Goal: Transaction & Acquisition: Obtain resource

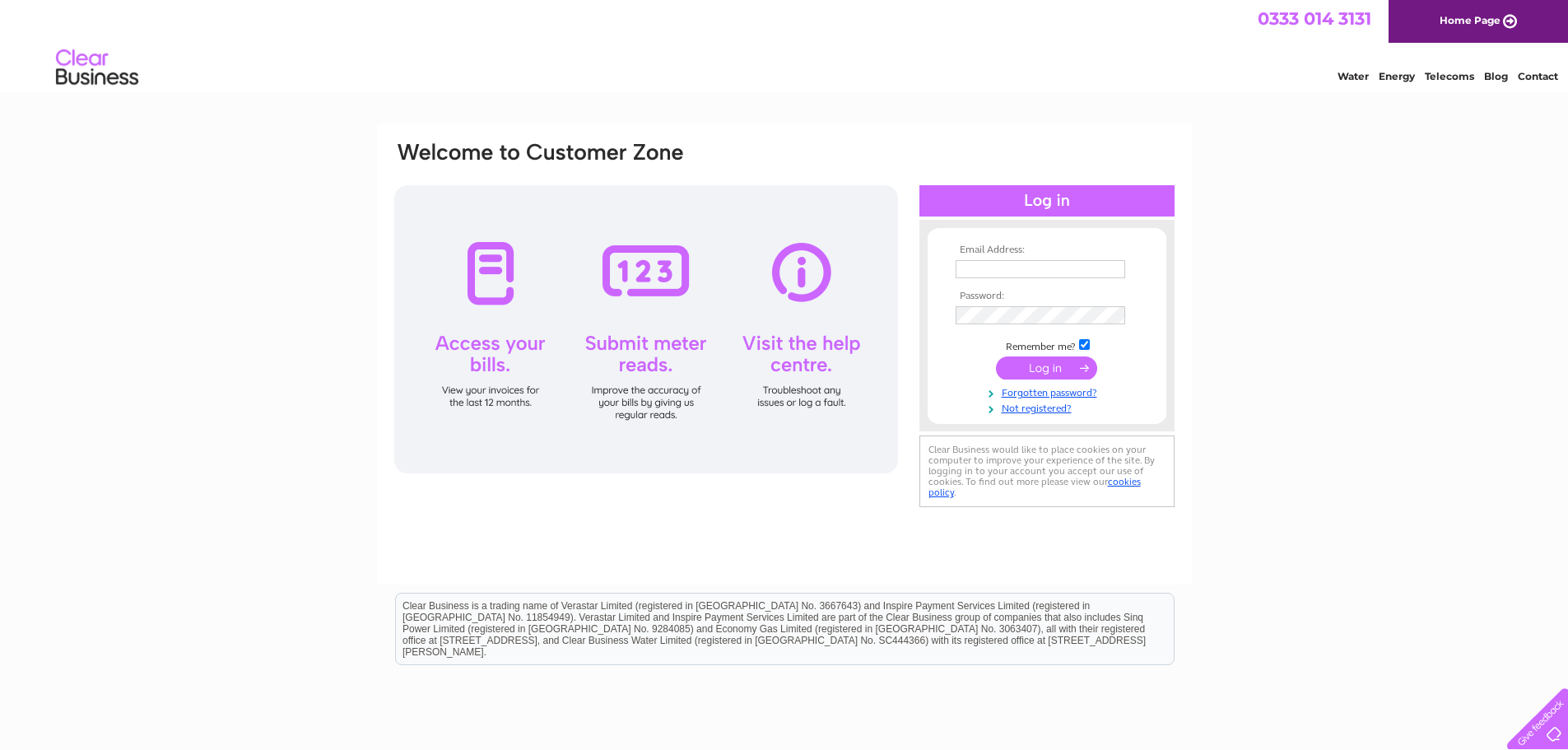
click at [1011, 271] on input "text" at bounding box center [1040, 269] width 170 height 18
paste input "vicki@urbanplanters.co.uk"
type input "vicki@urbanplanters.co.uk"
click at [1058, 367] on input "submit" at bounding box center [1046, 370] width 101 height 24
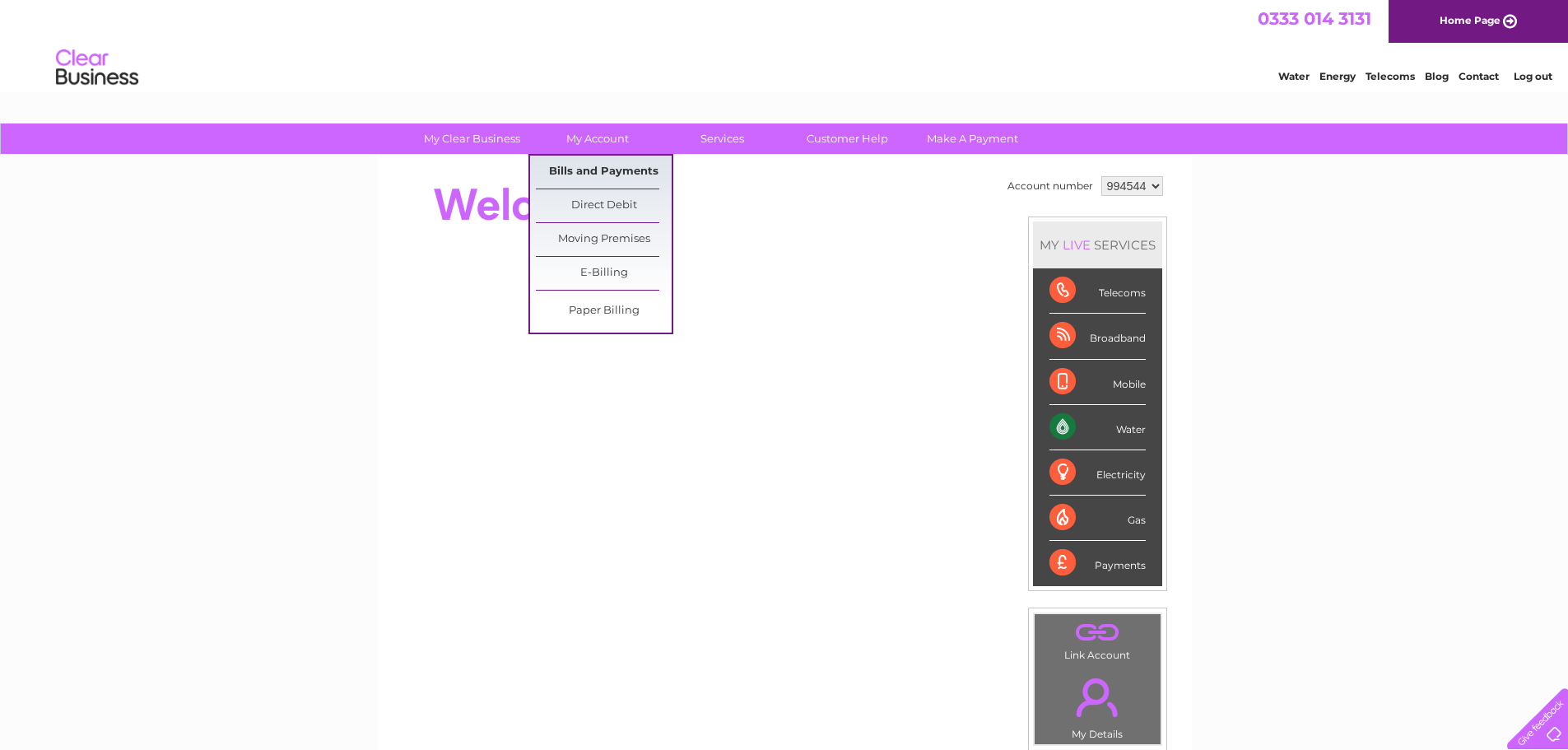
click at [606, 173] on link "Bills and Payments" at bounding box center [604, 173] width 136 height 33
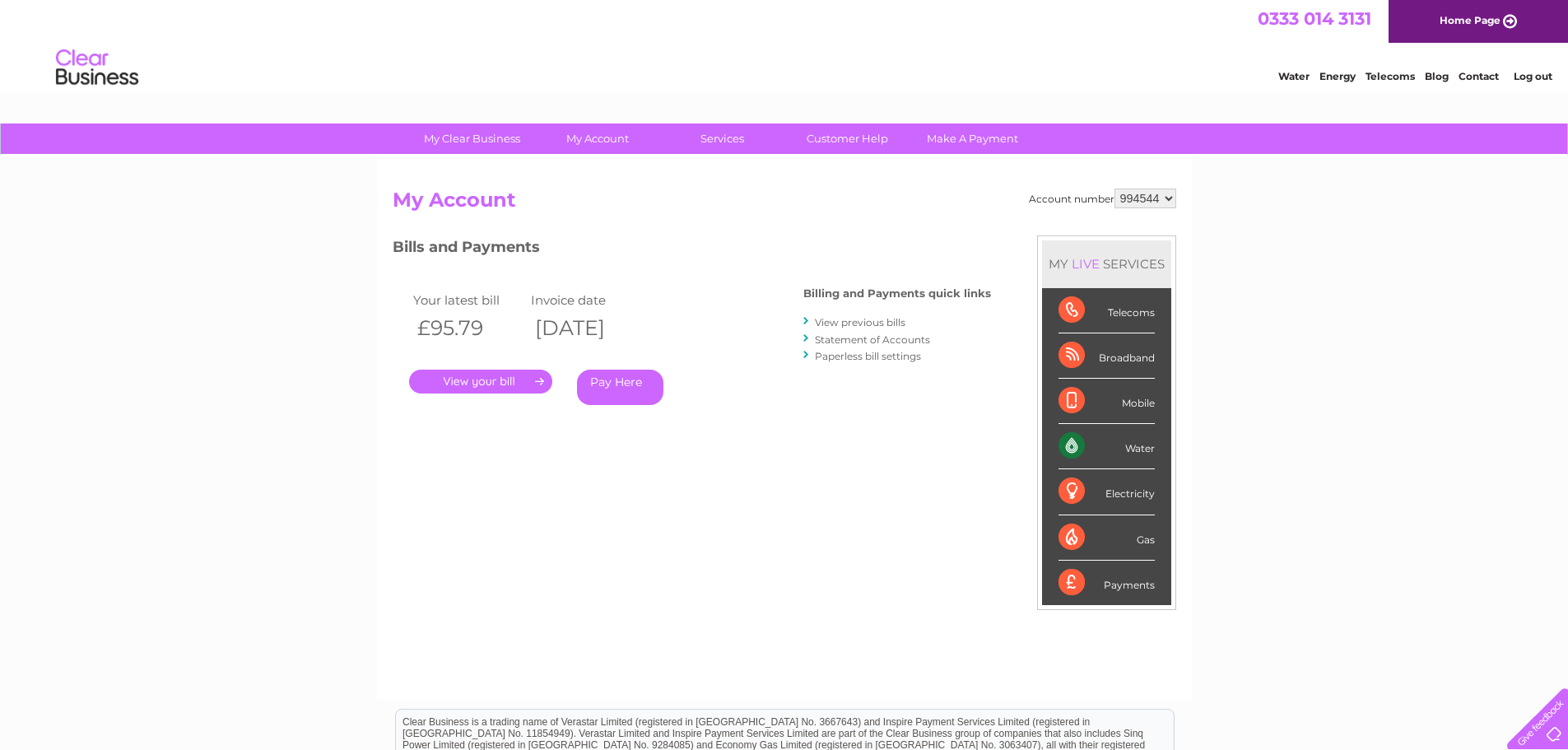
click at [1151, 202] on select "994544" at bounding box center [1145, 198] width 62 height 20
click at [1286, 243] on div "My Clear Business Login Details My Details My Preferences Link Account My Accou…" at bounding box center [784, 553] width 1568 height 859
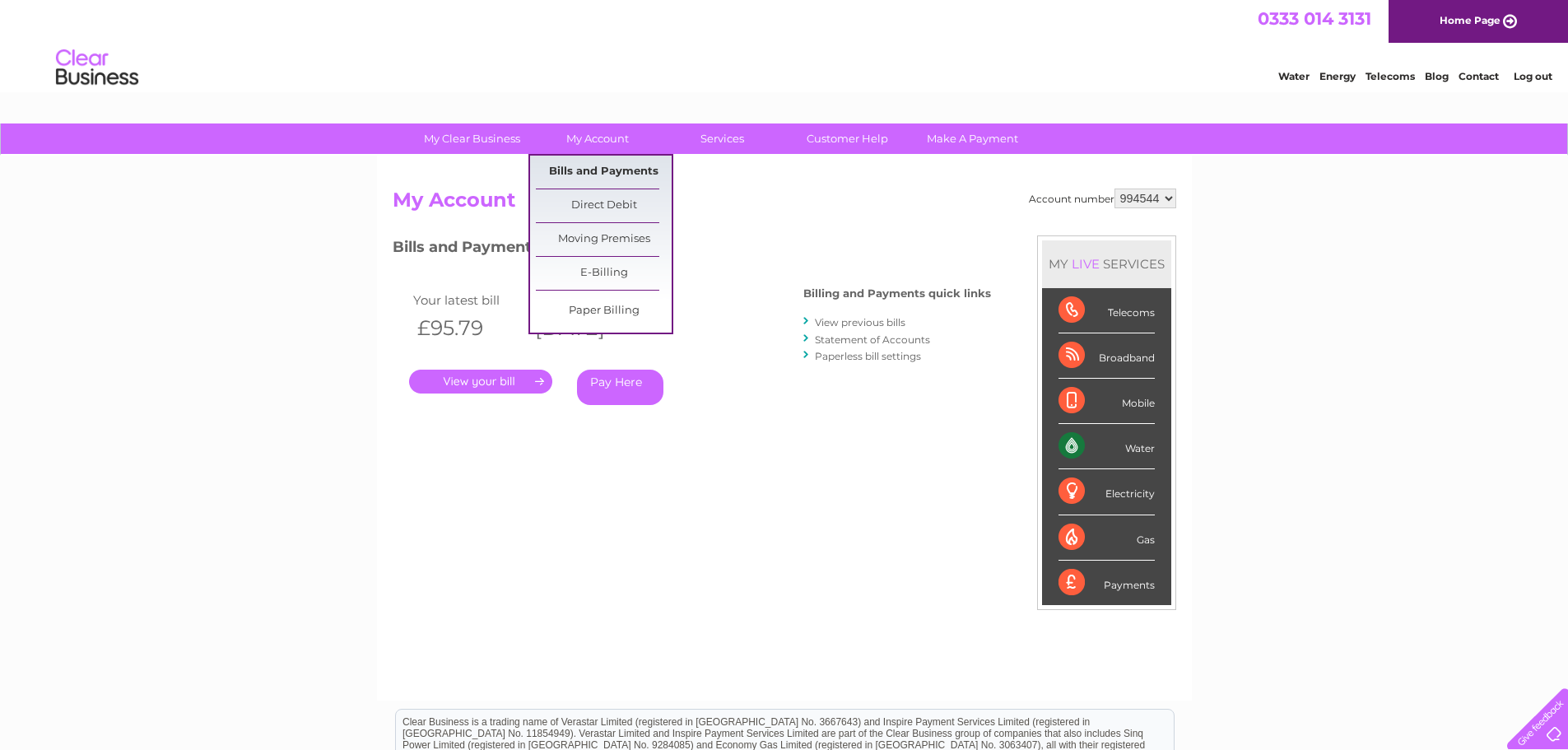
click at [610, 162] on link "Bills and Payments" at bounding box center [604, 173] width 136 height 33
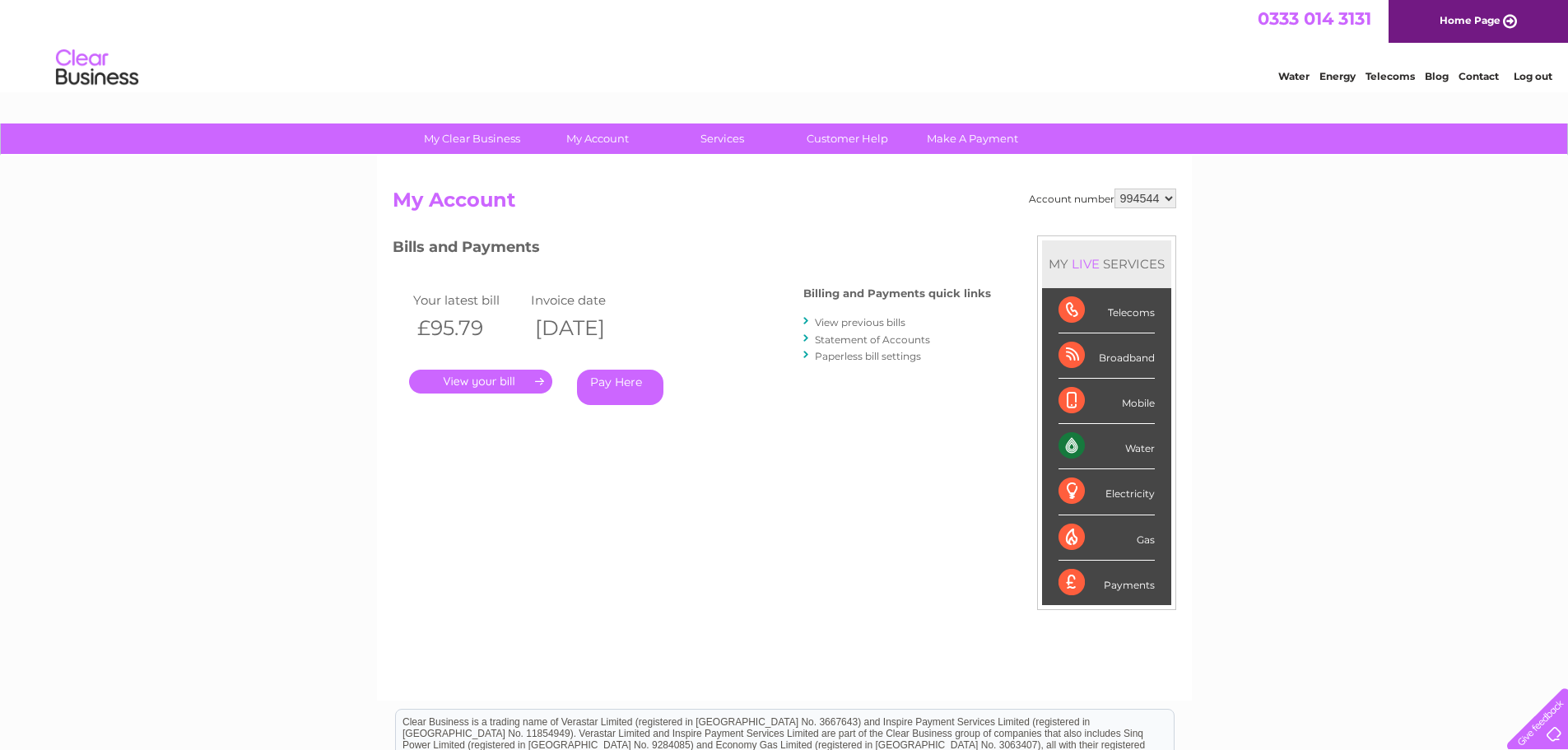
click at [858, 320] on link "View previous bills" at bounding box center [860, 323] width 90 height 13
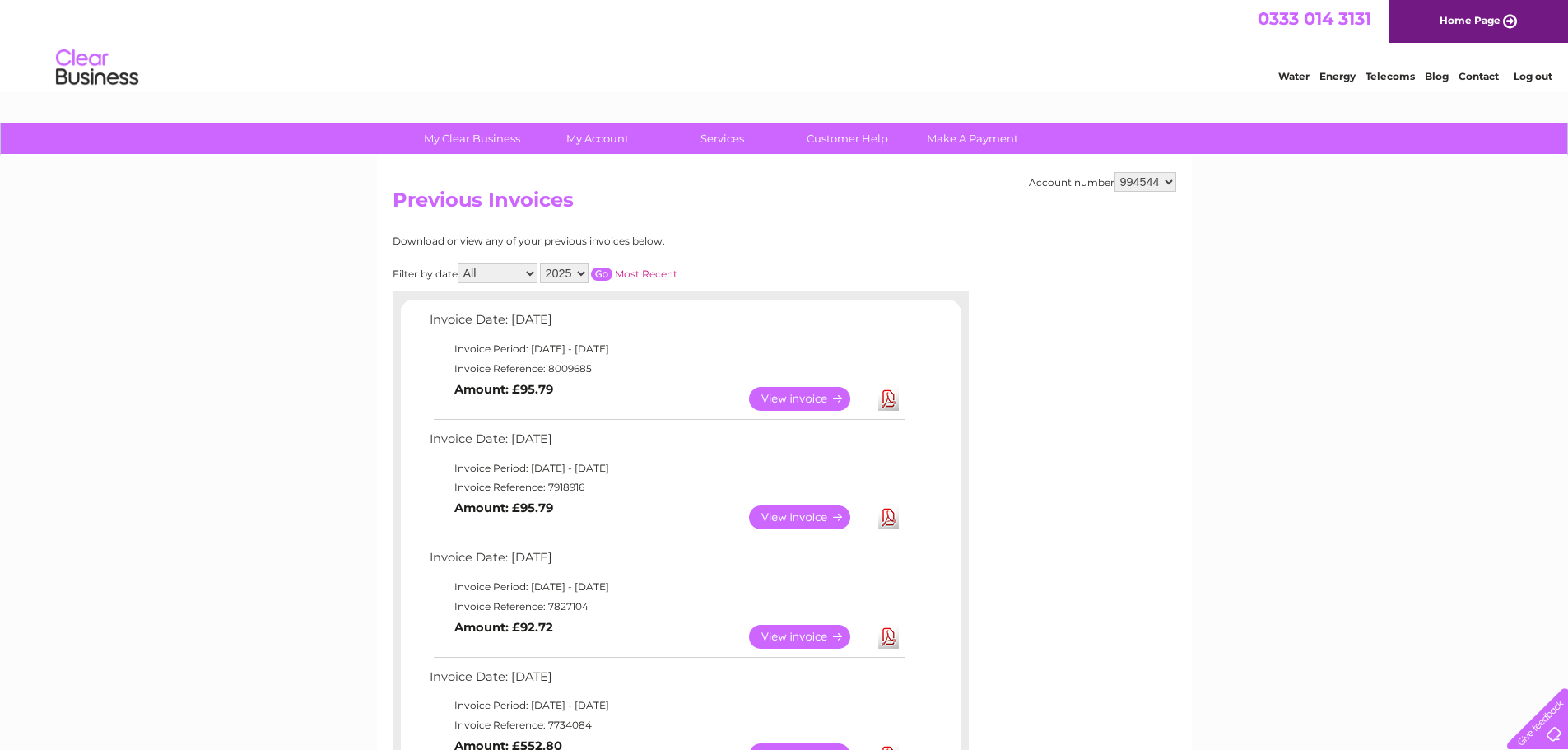
click at [578, 275] on select "2025 2024 2023 2022" at bounding box center [564, 274] width 49 height 20
select select "2024"
click at [542, 264] on select "2025 2024 2023 2022" at bounding box center [564, 274] width 49 height 20
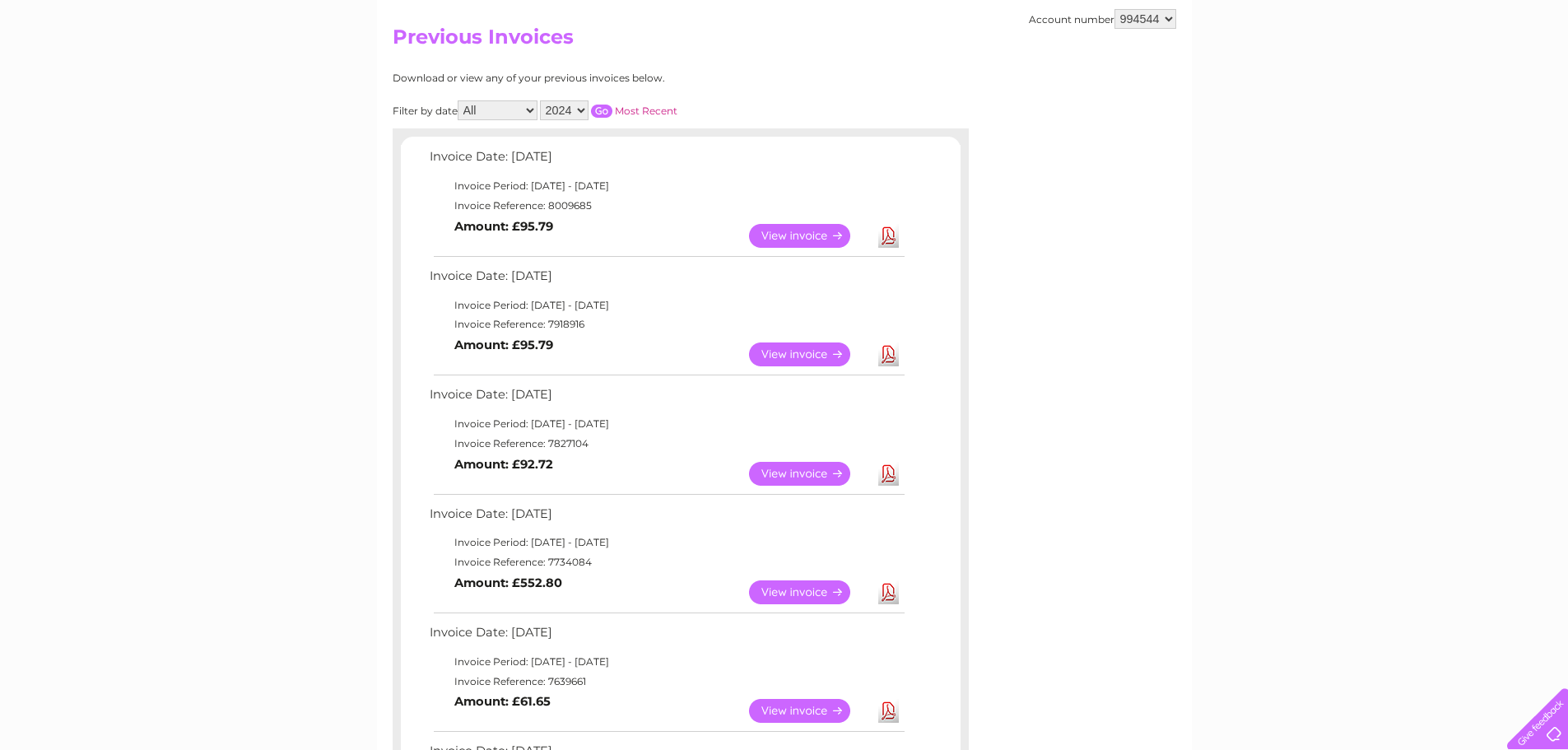
scroll to position [165, 0]
click at [602, 115] on input "button" at bounding box center [602, 109] width 22 height 13
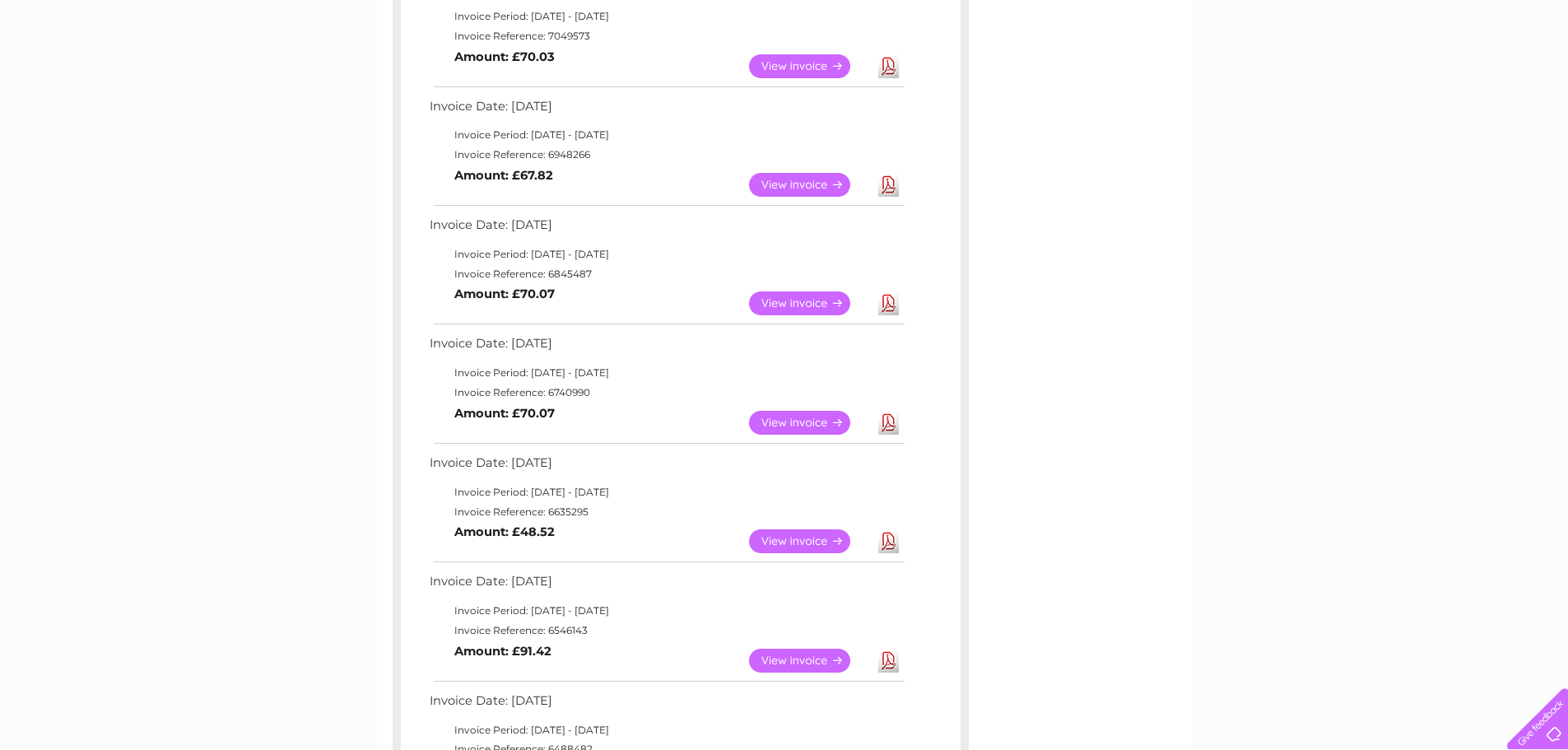
scroll to position [659, 0]
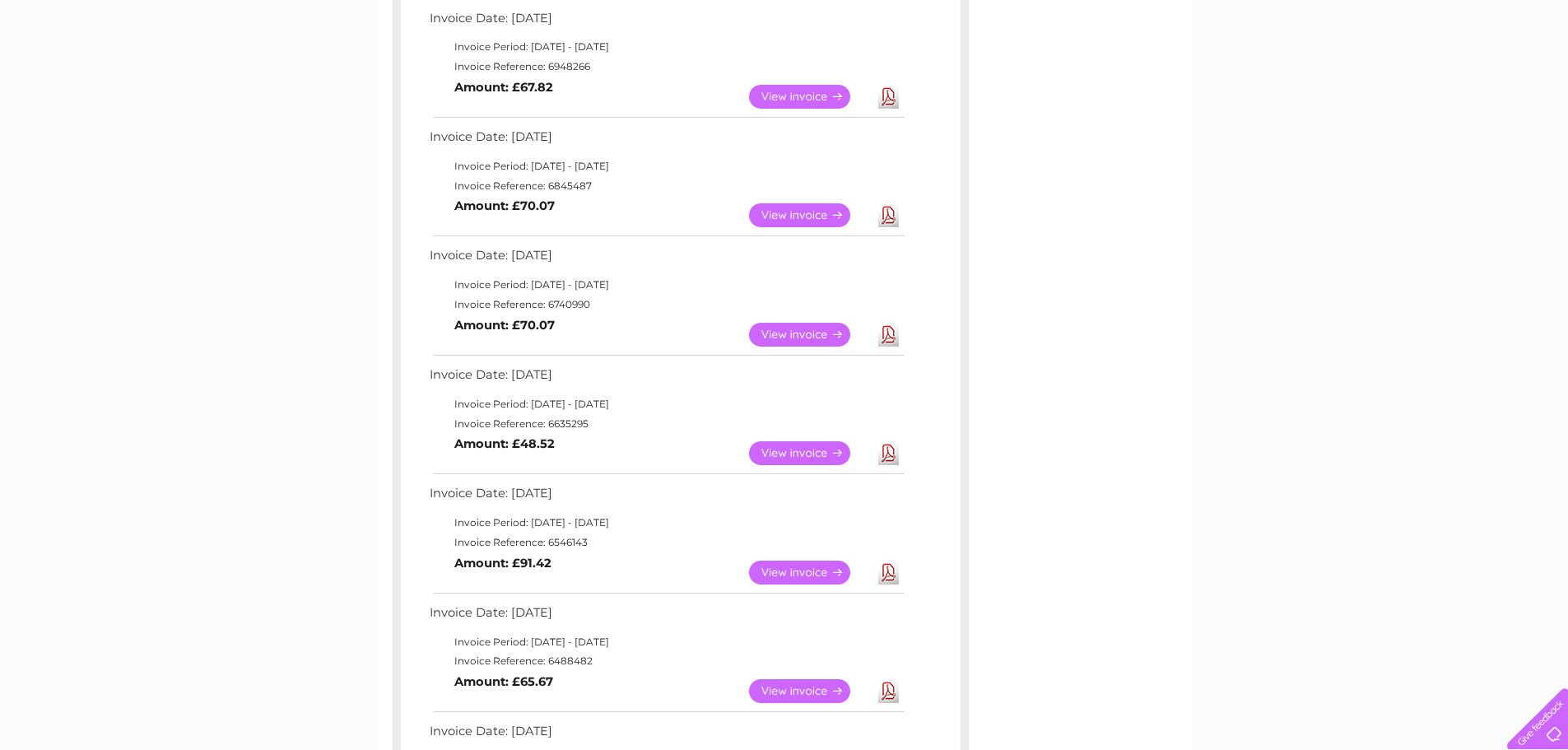
click at [810, 450] on link "View" at bounding box center [808, 453] width 121 height 24
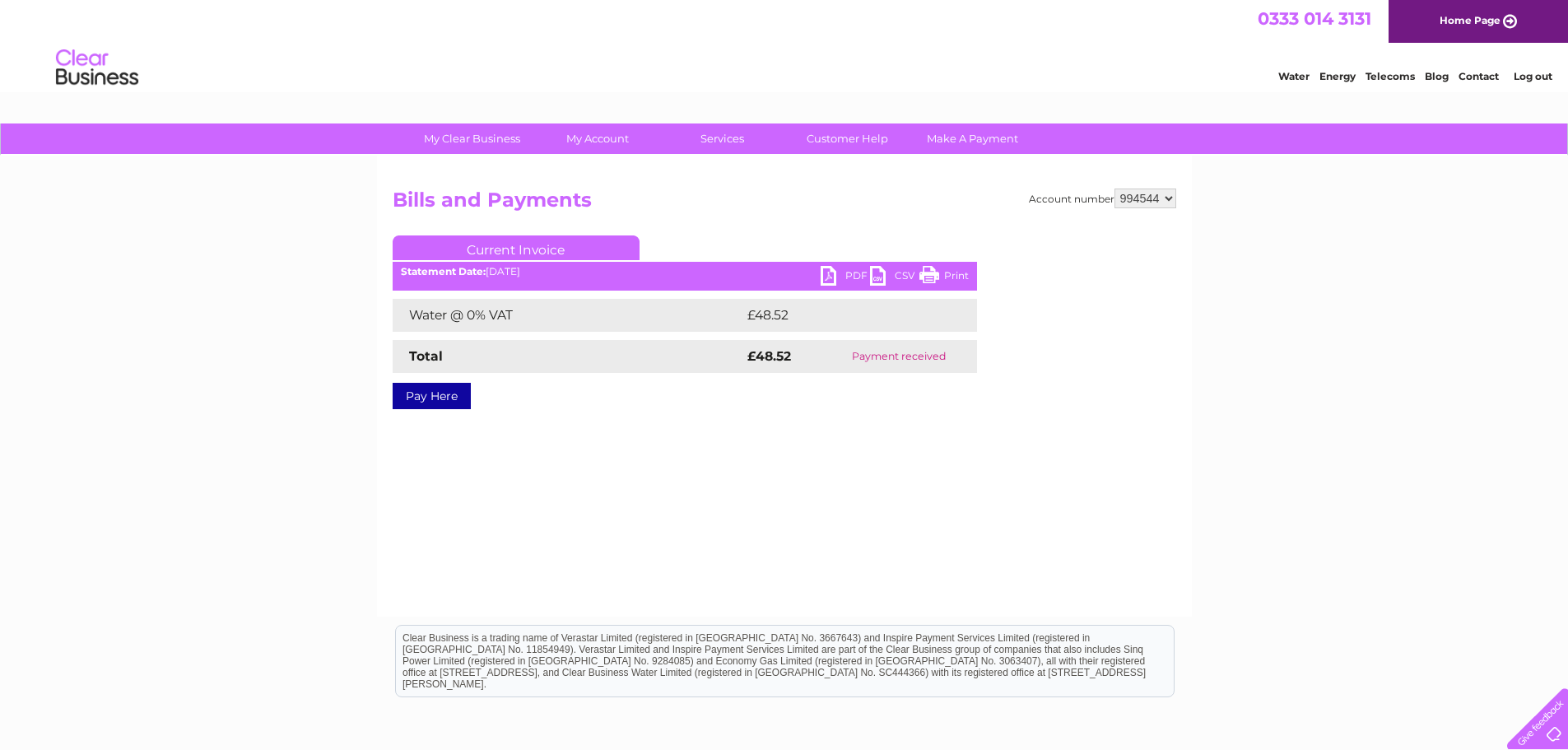
click at [834, 272] on link "PDF" at bounding box center [846, 277] width 49 height 24
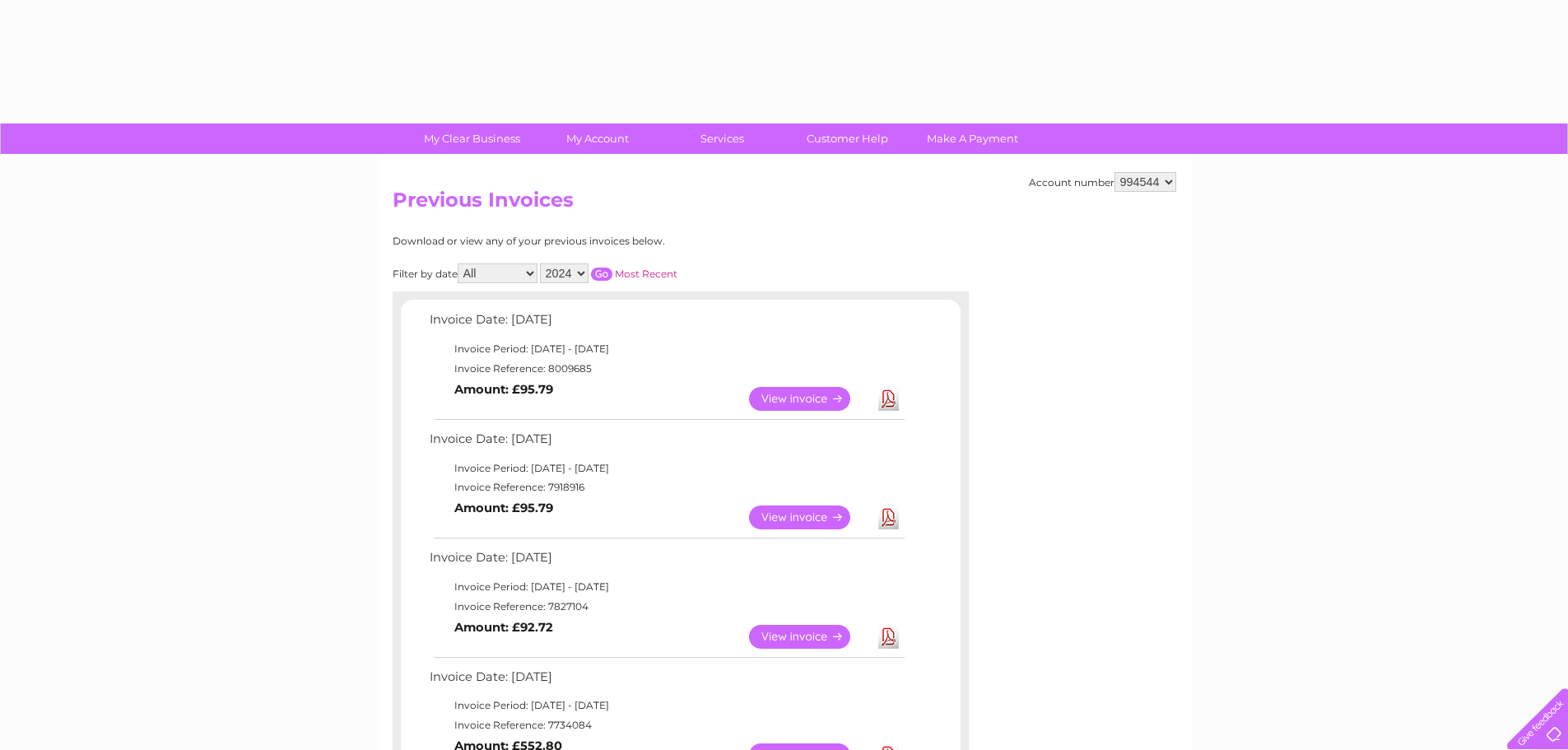
select select "2024"
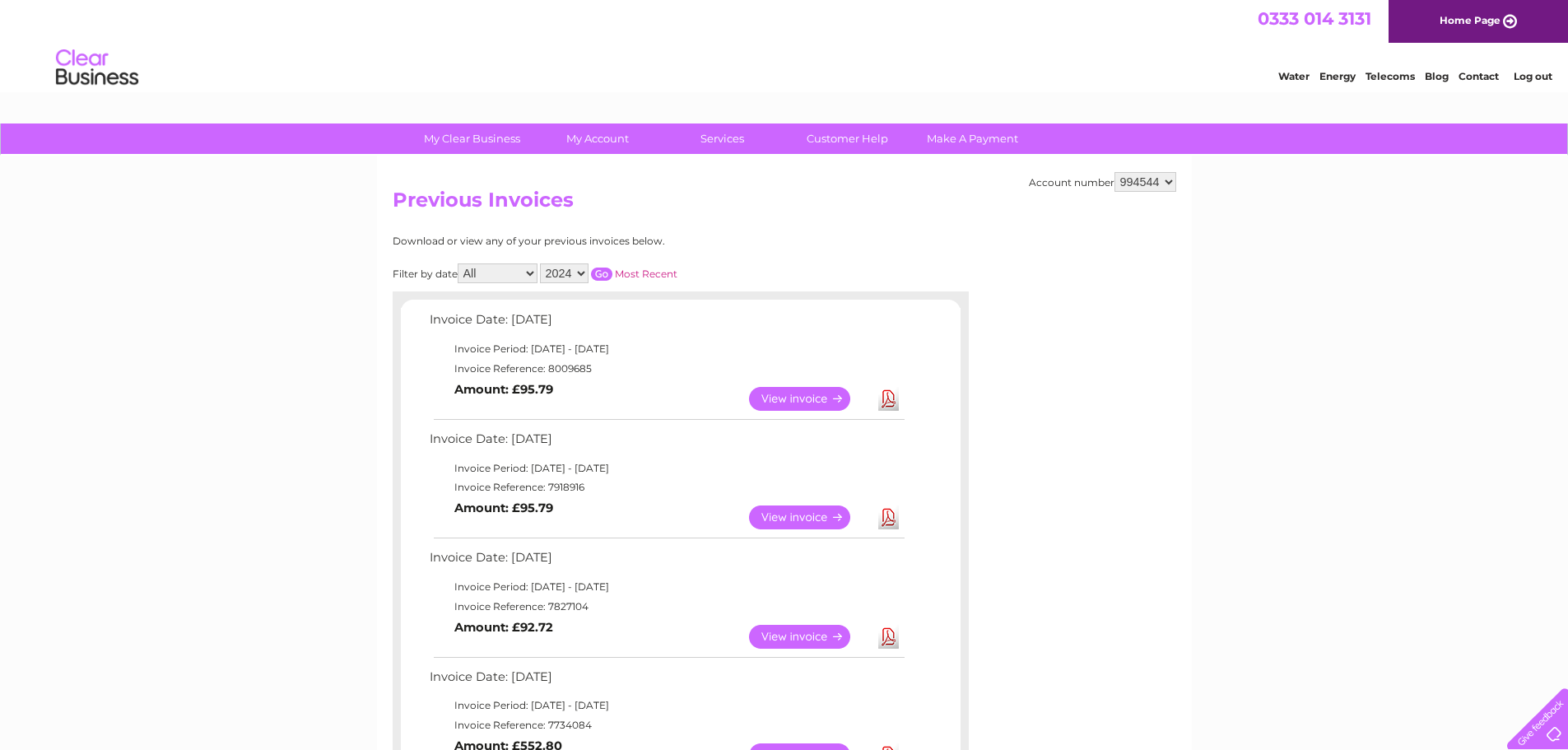
click at [570, 270] on select "2025 2024 2023 2022" at bounding box center [564, 274] width 49 height 20
click at [609, 275] on input "button" at bounding box center [602, 274] width 22 height 13
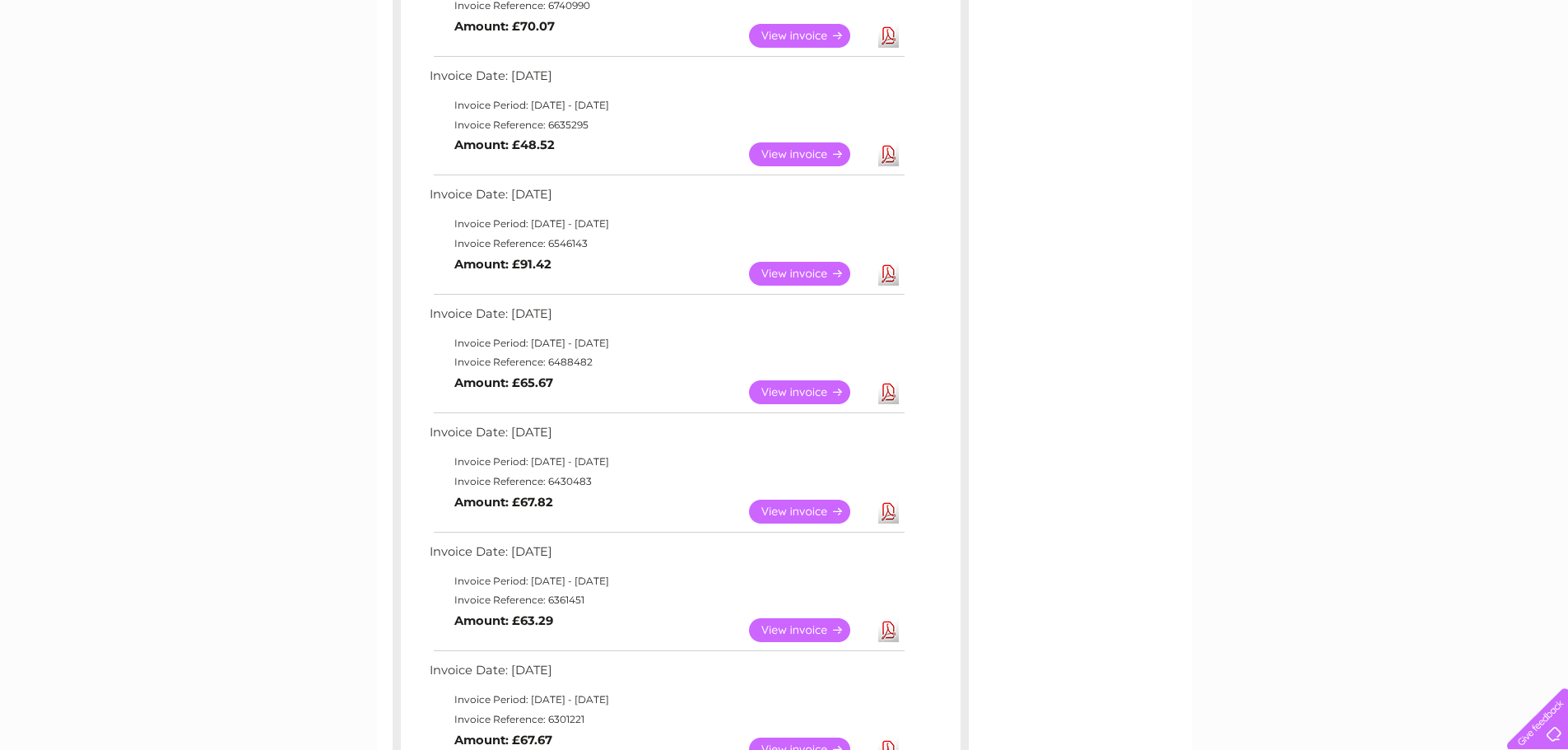
scroll to position [988, 0]
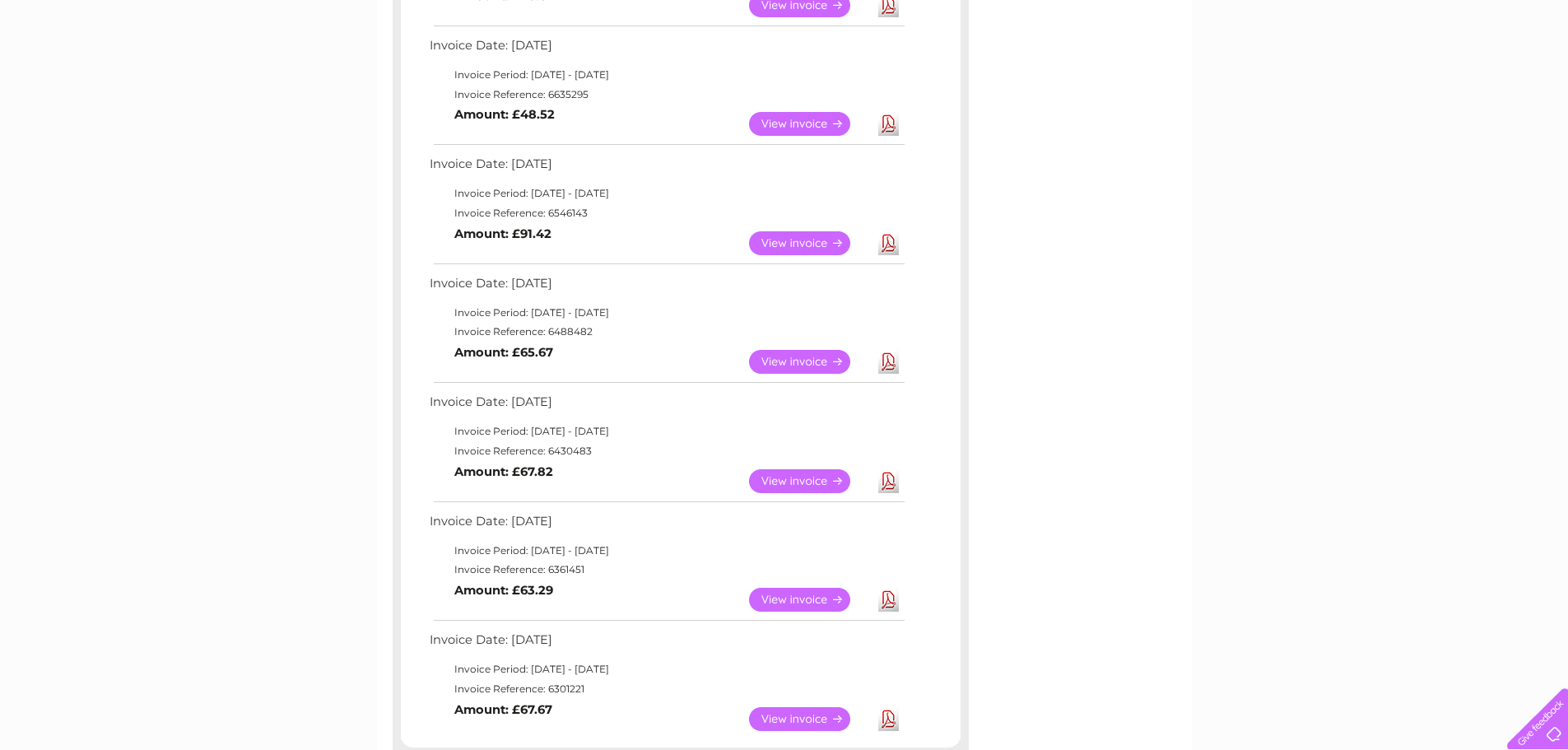
click at [797, 475] on link "View" at bounding box center [808, 481] width 121 height 24
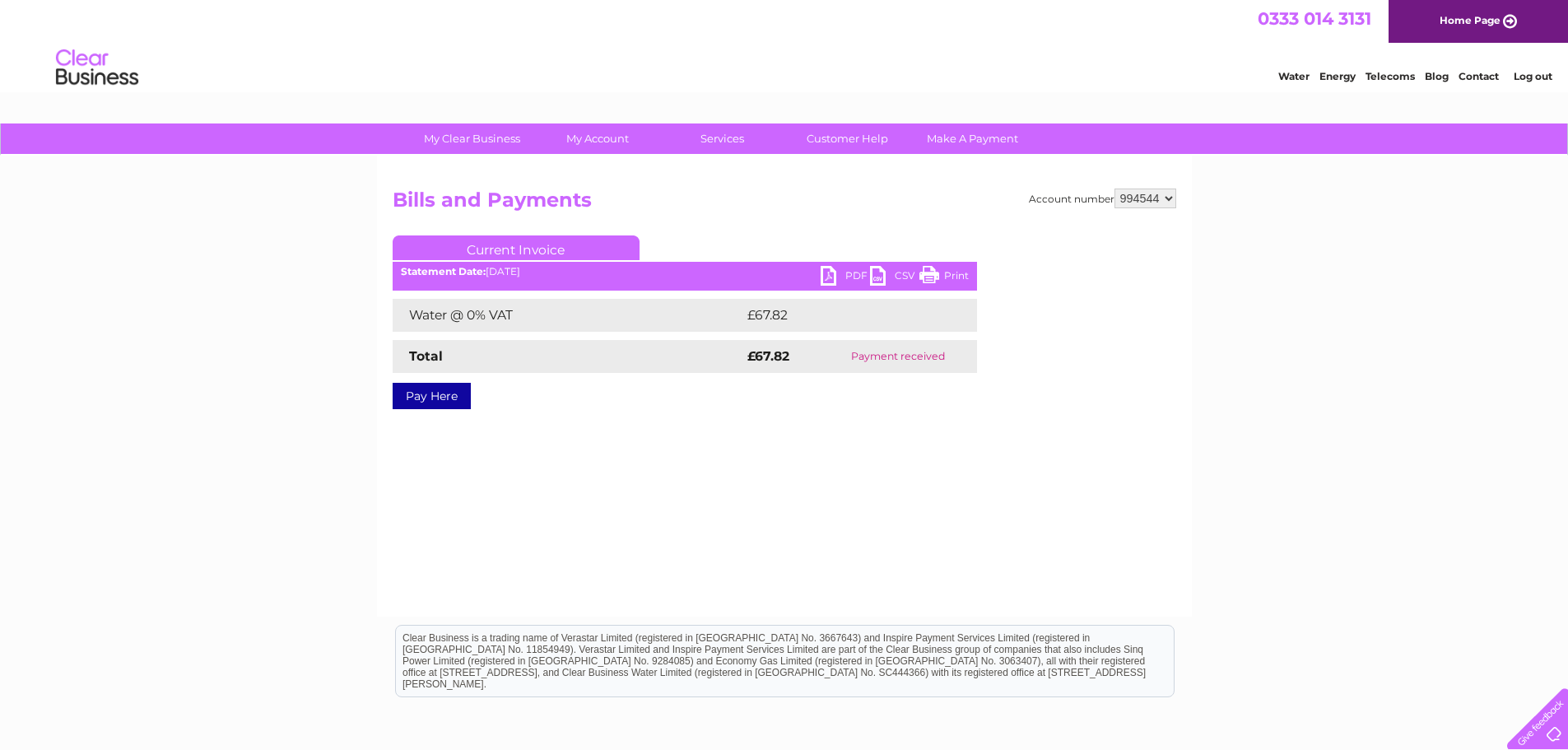
click at [833, 269] on link "PDF" at bounding box center [846, 277] width 49 height 24
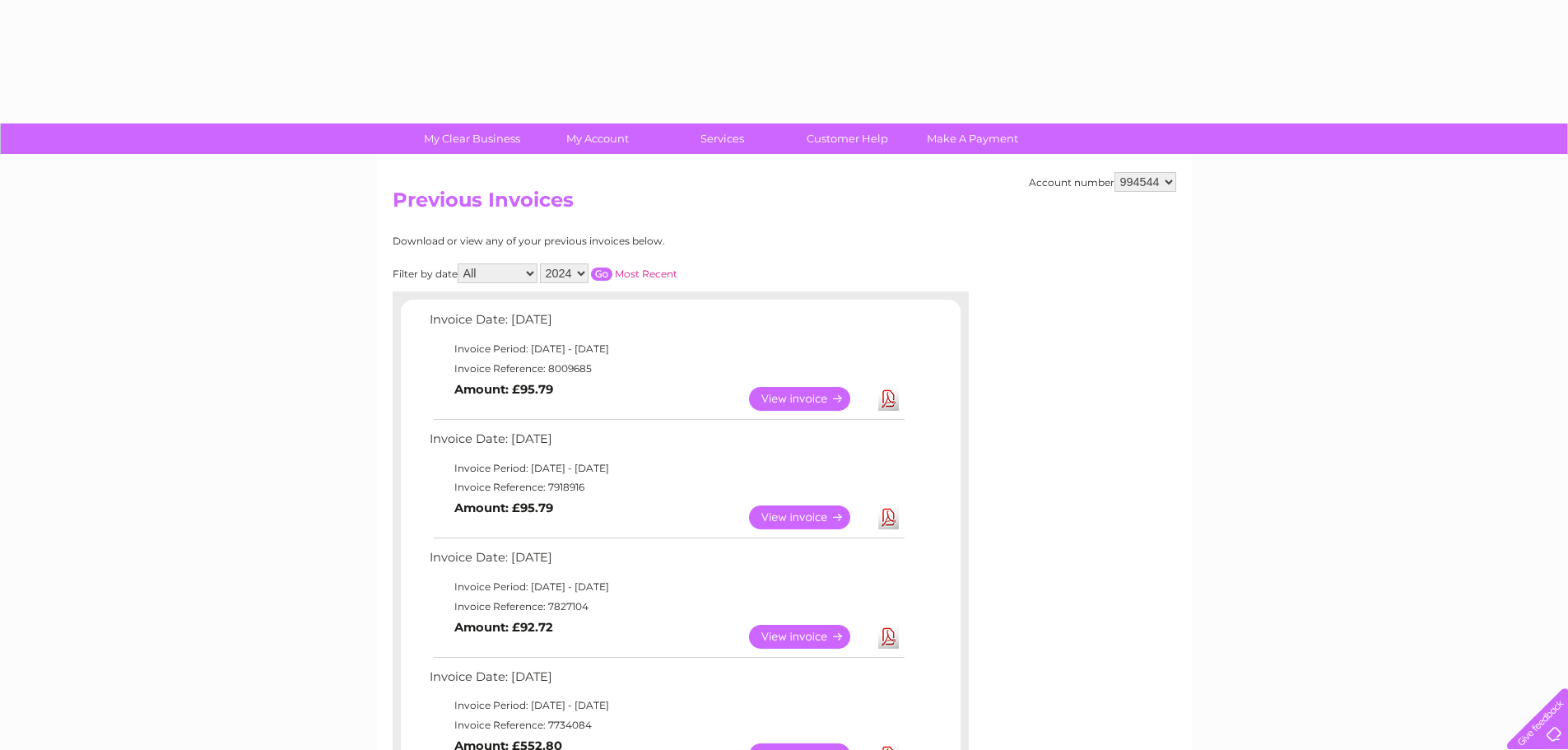
select select "2024"
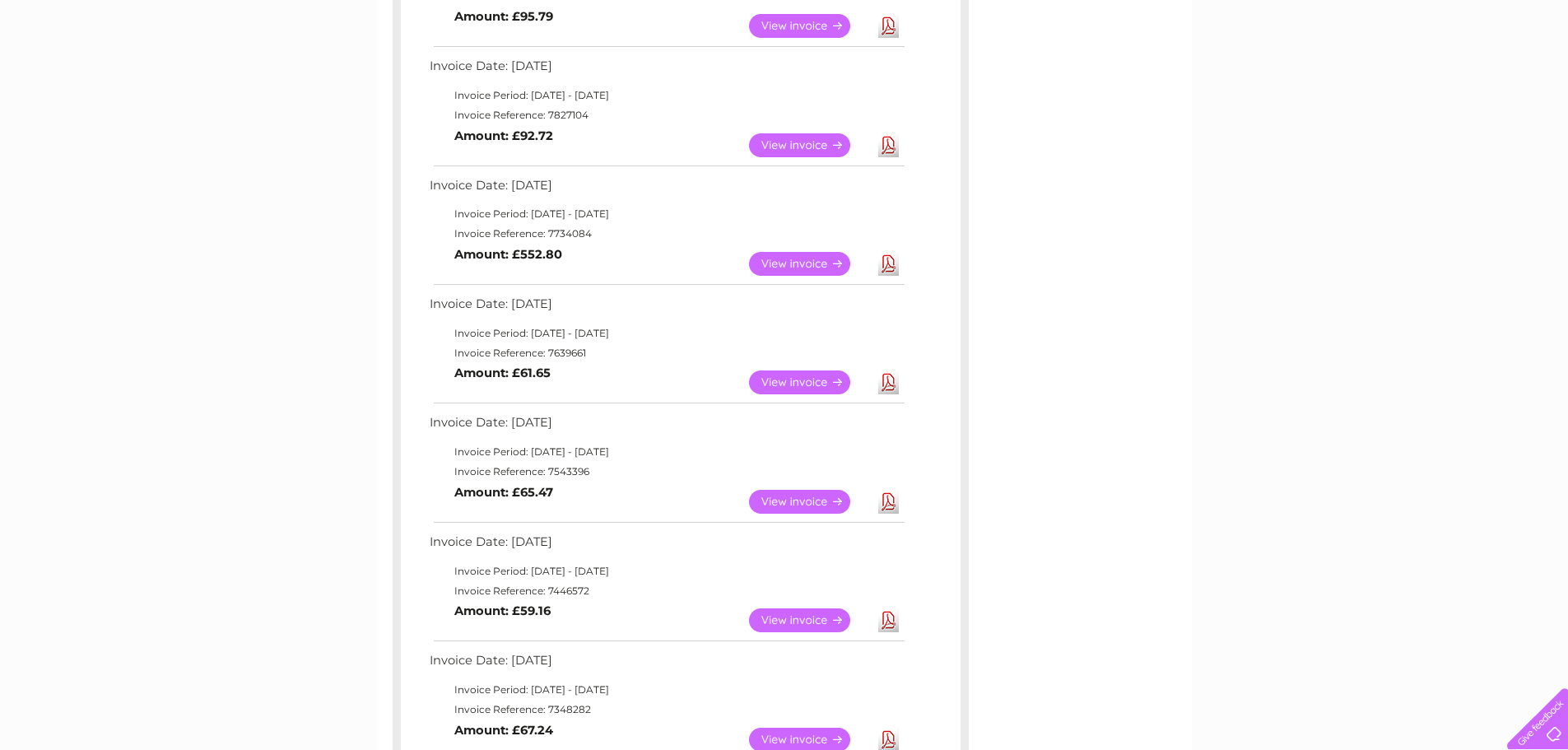
scroll to position [494, 0]
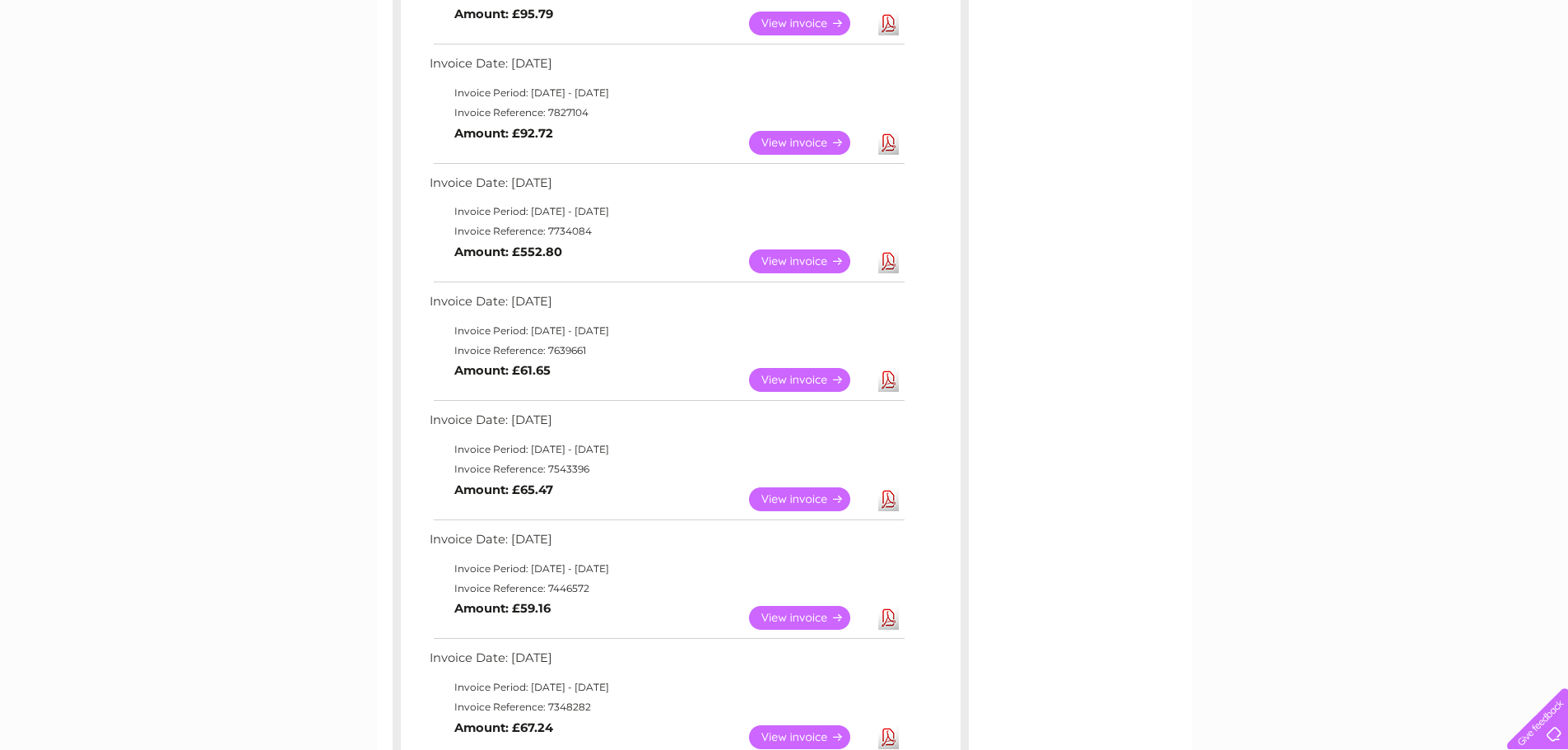
click at [799, 374] on link "View" at bounding box center [808, 380] width 121 height 24
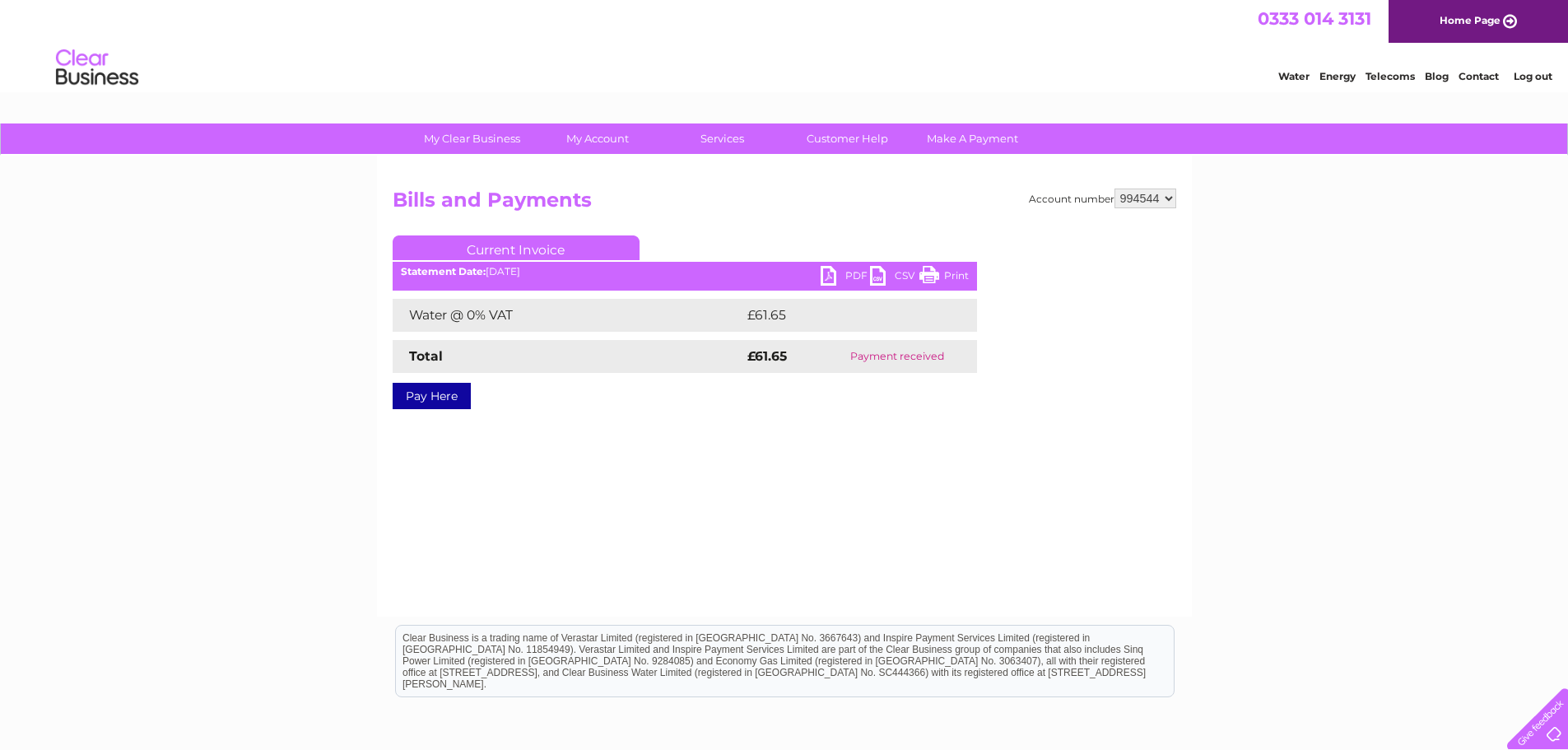
click at [846, 280] on link "PDF" at bounding box center [846, 277] width 49 height 24
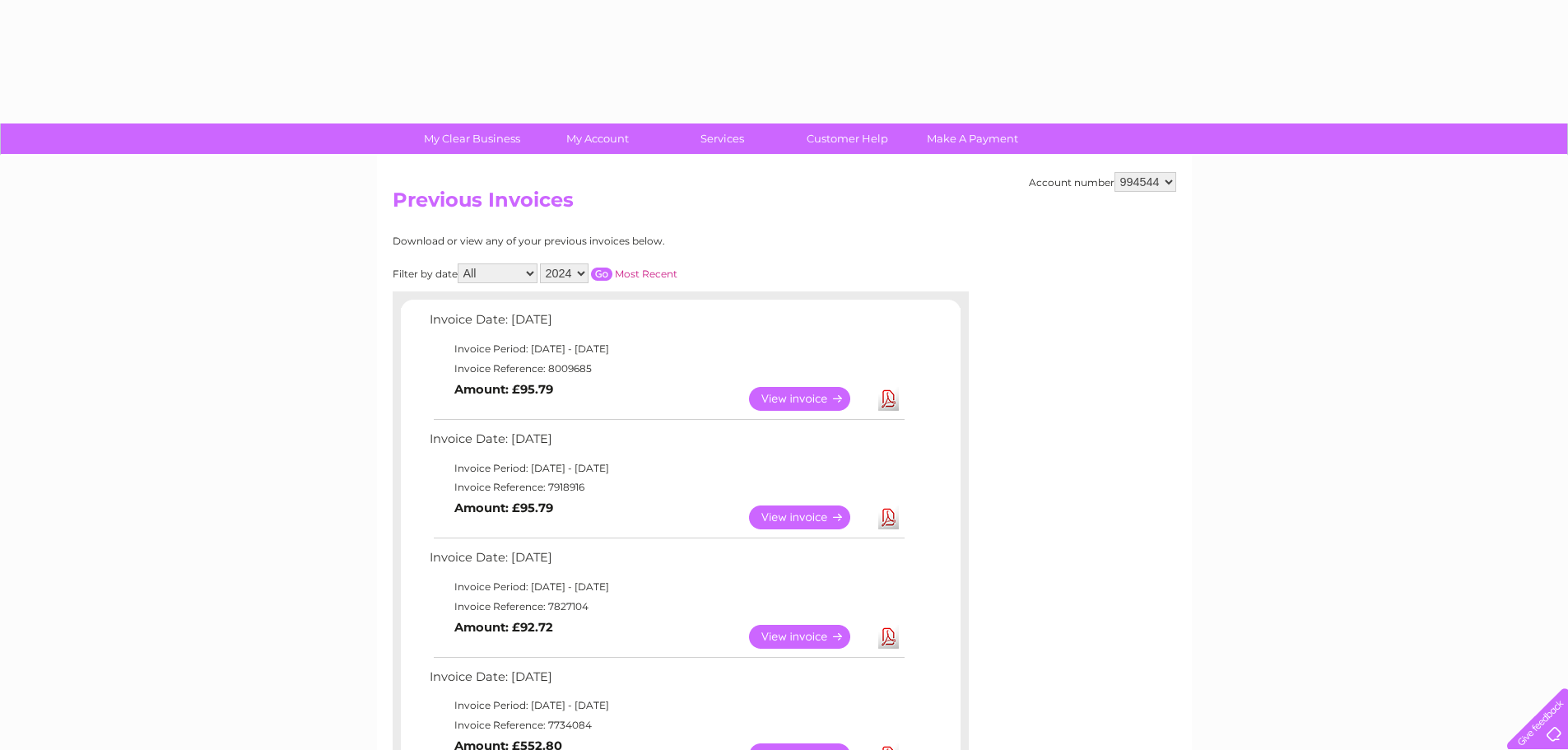
select select "2024"
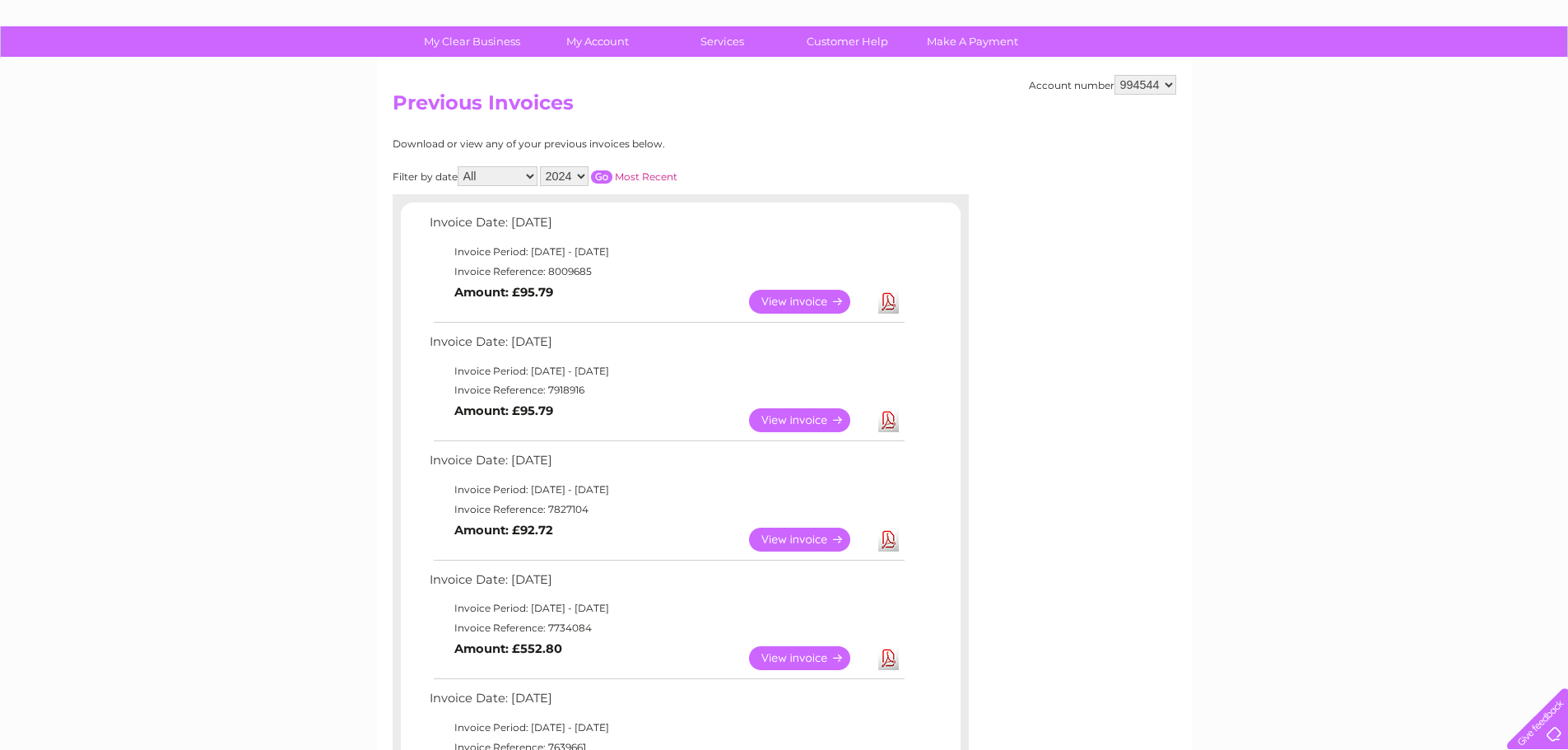
scroll to position [82, 0]
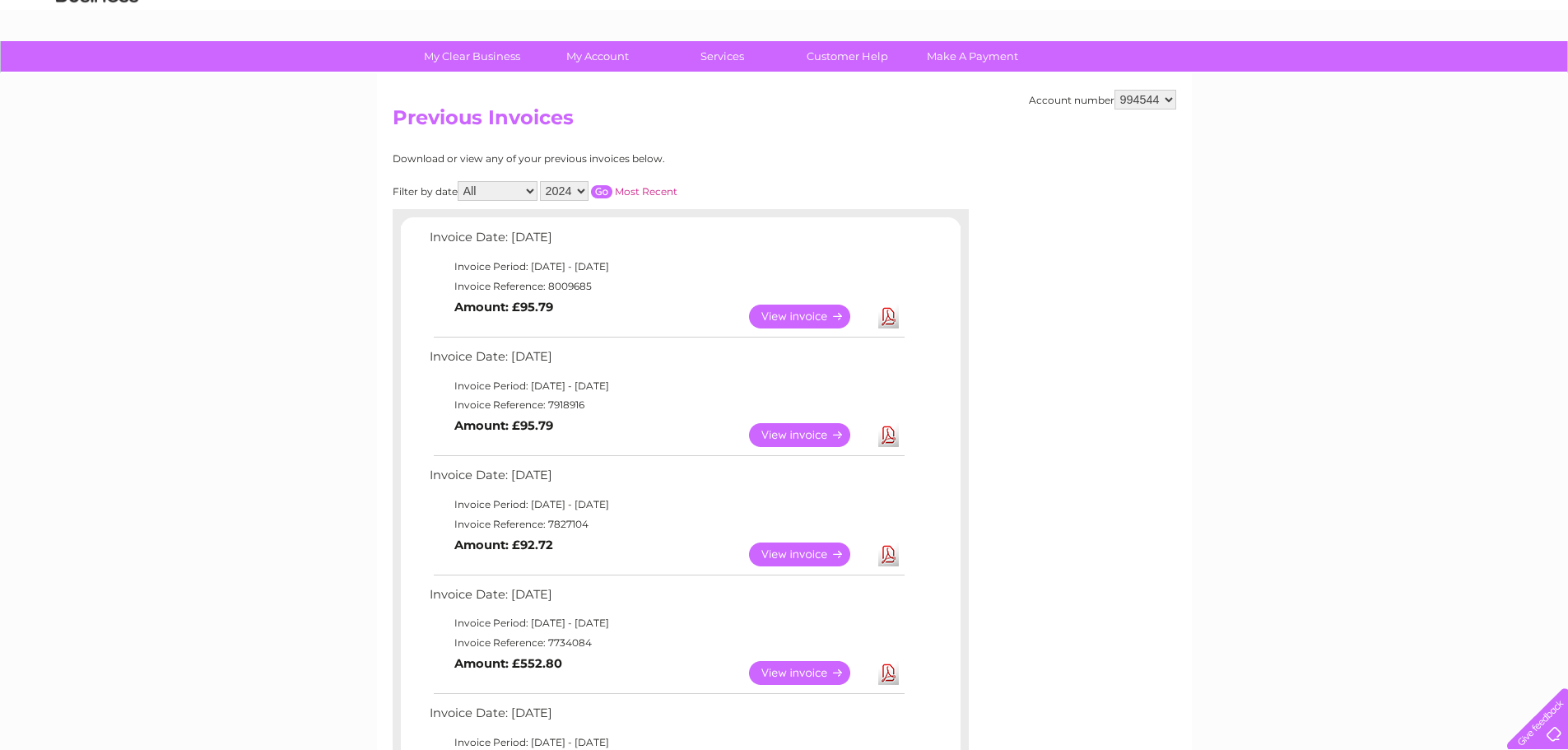
click at [600, 189] on input "button" at bounding box center [602, 191] width 22 height 13
click at [606, 186] on input "button" at bounding box center [602, 191] width 22 height 13
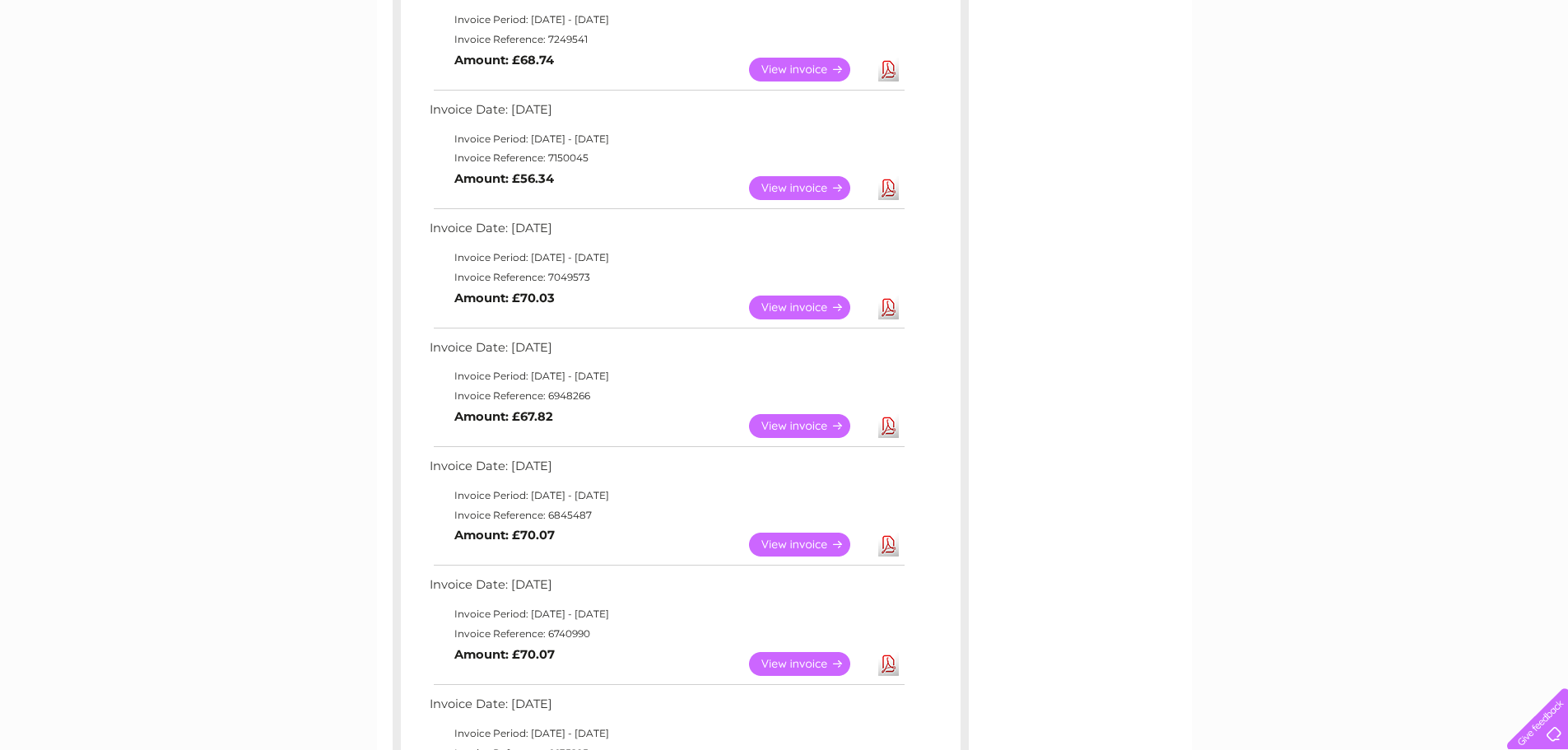
click at [818, 428] on link "View" at bounding box center [808, 426] width 121 height 24
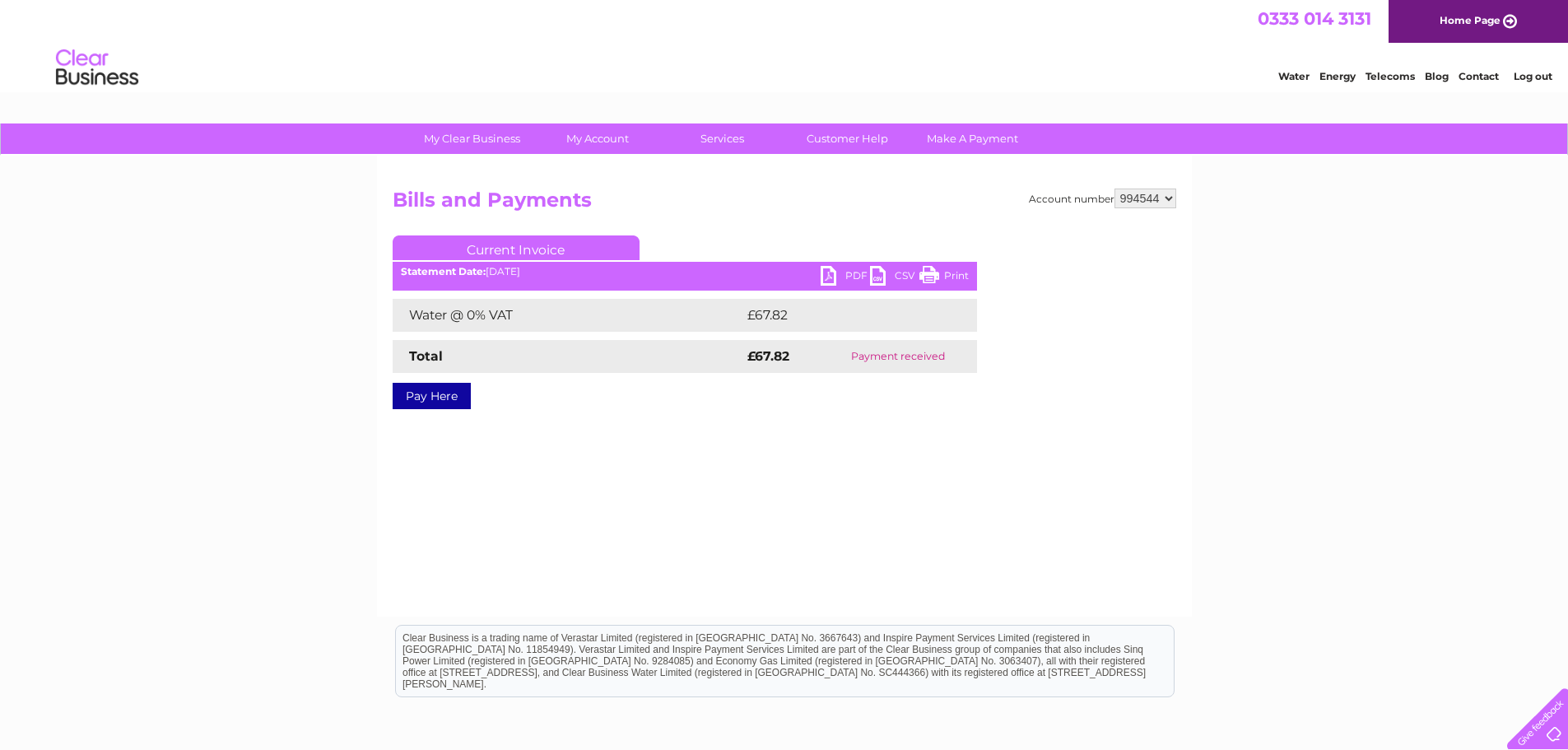
click at [849, 271] on link "PDF" at bounding box center [846, 277] width 49 height 24
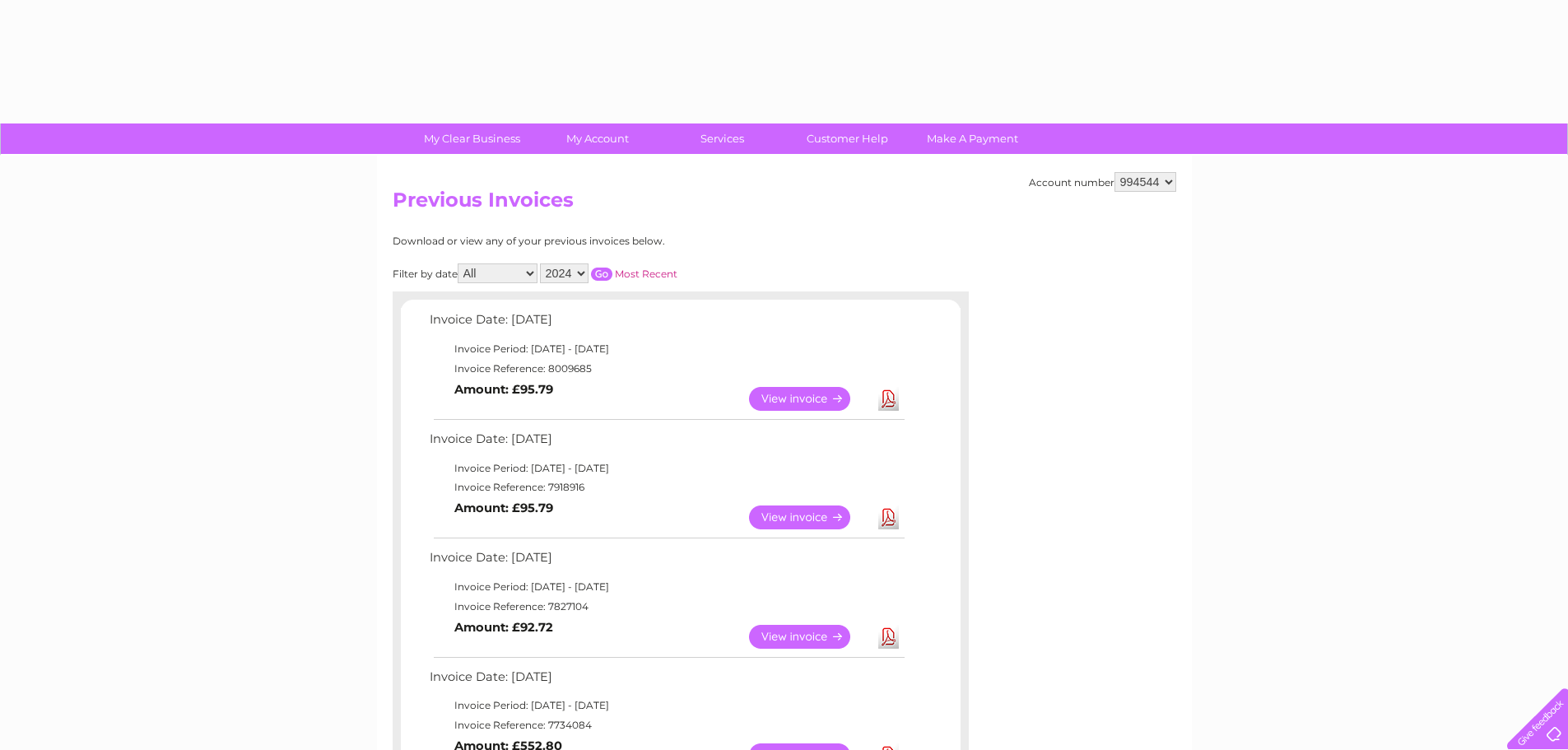
select select "2024"
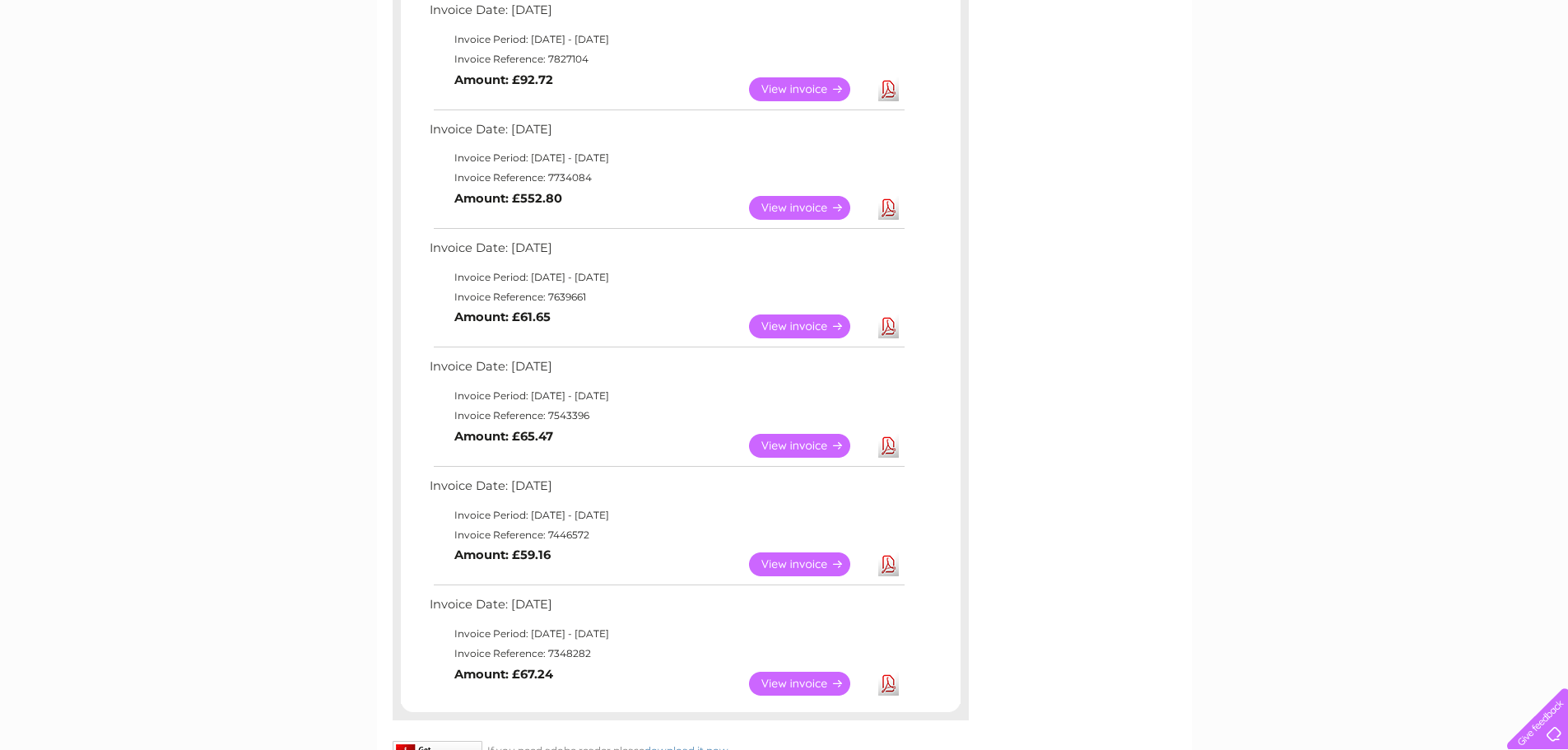
scroll to position [576, 0]
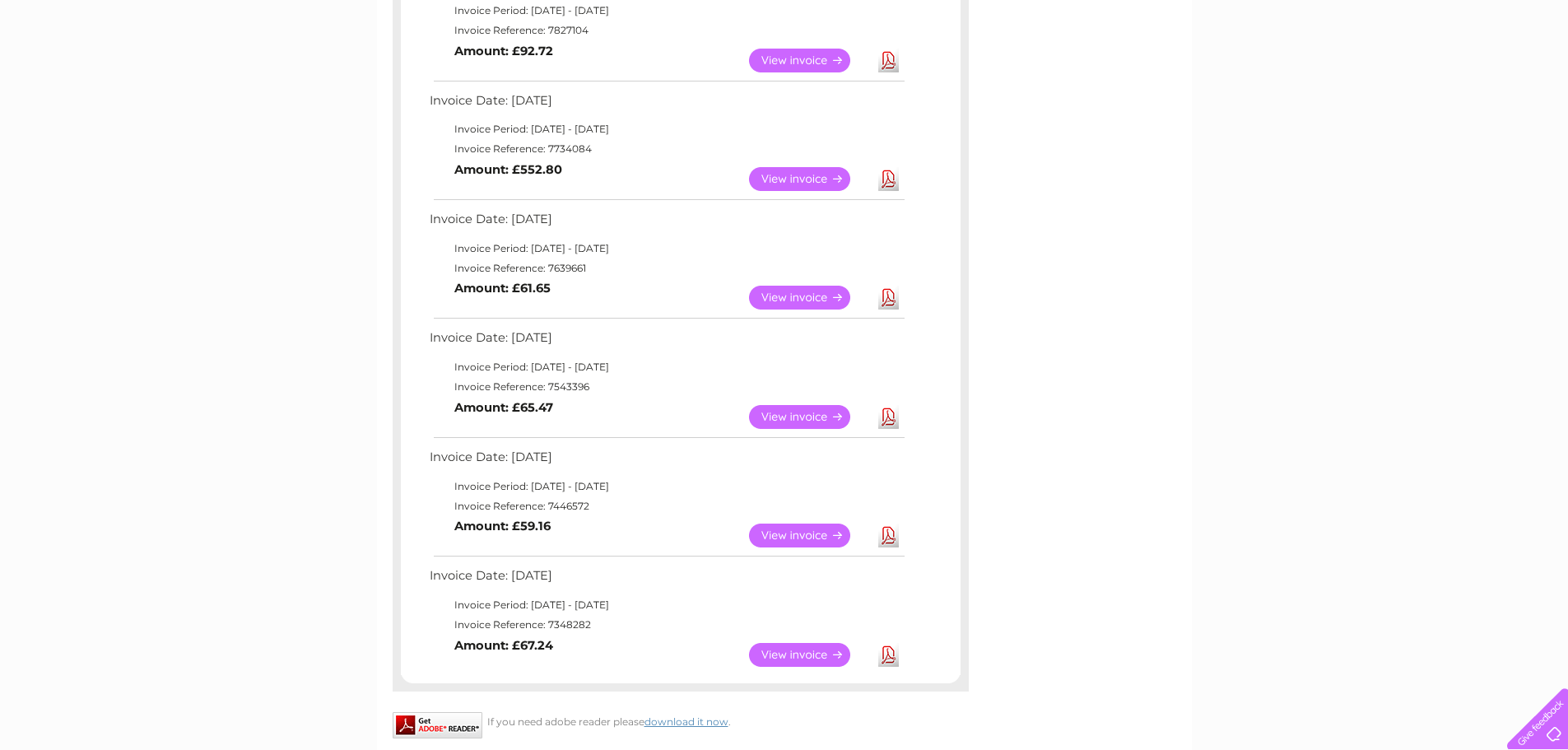
click at [789, 532] on link "View" at bounding box center [808, 535] width 121 height 24
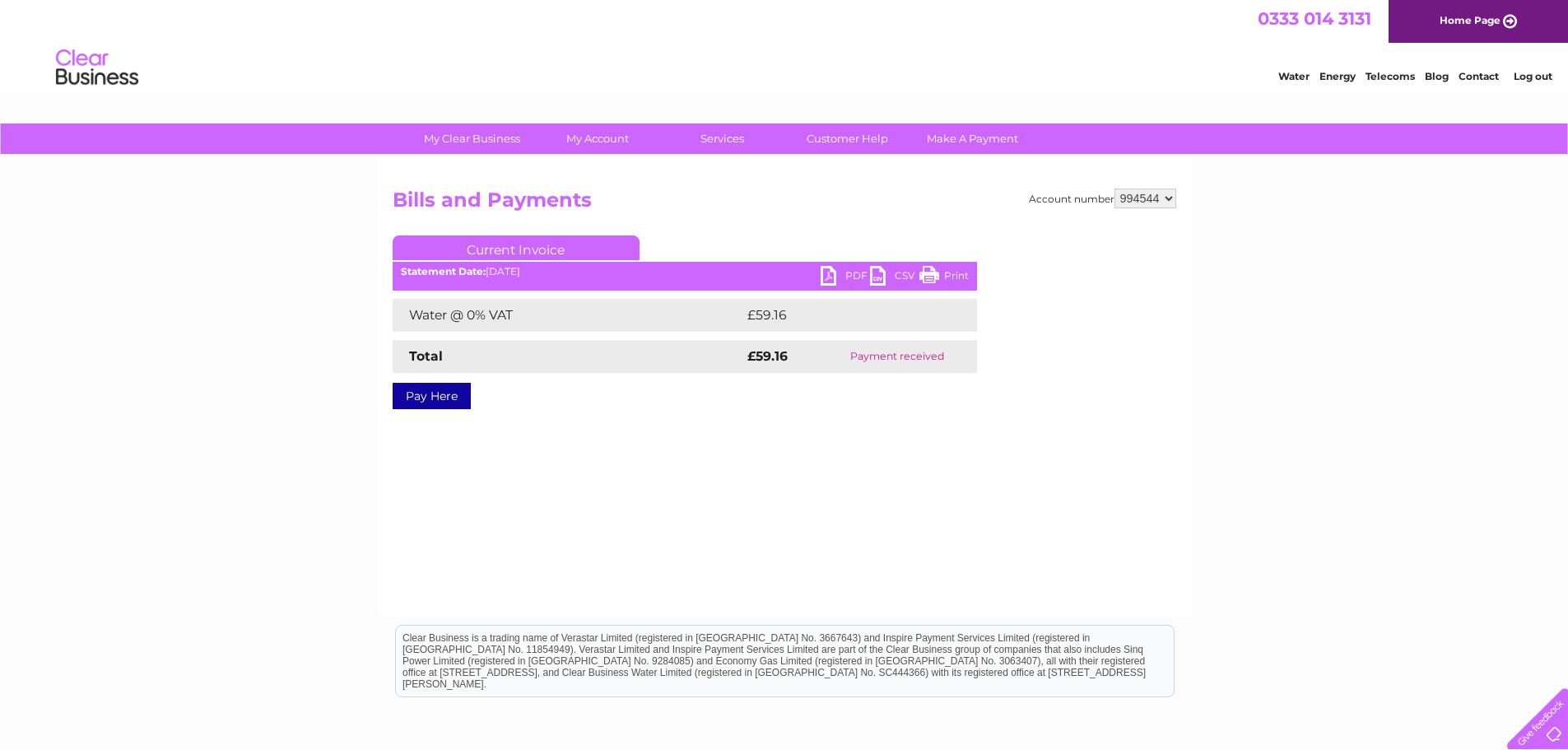
click at [850, 278] on link "PDF" at bounding box center [846, 277] width 49 height 24
click at [1322, 397] on div "My Clear Business Login Details My Details My Preferences Link Account My Accou…" at bounding box center [784, 511] width 1568 height 775
click at [255, 332] on div "My Clear Business Login Details My Details My Preferences Link Account My Accou…" at bounding box center [784, 511] width 1568 height 775
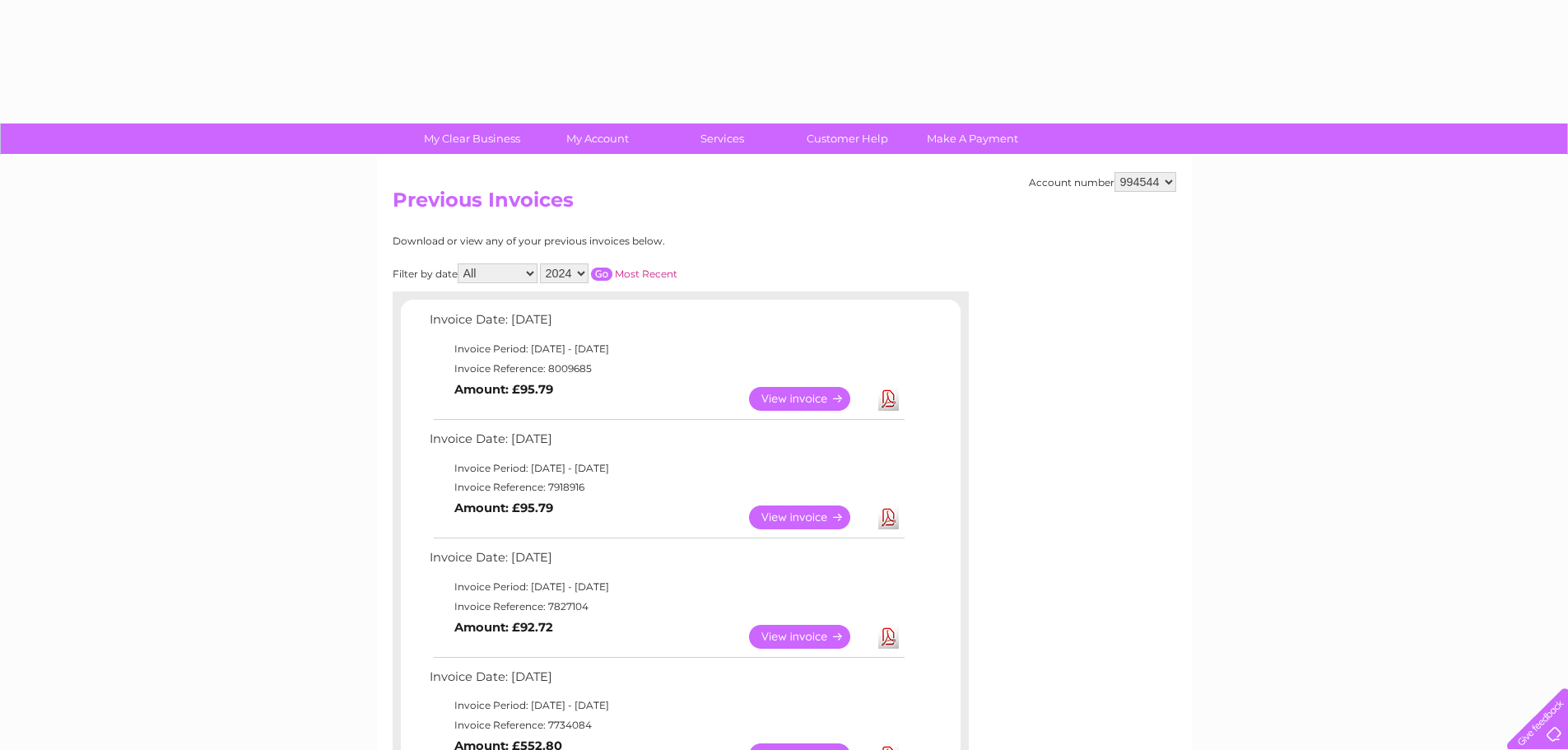
select select "2024"
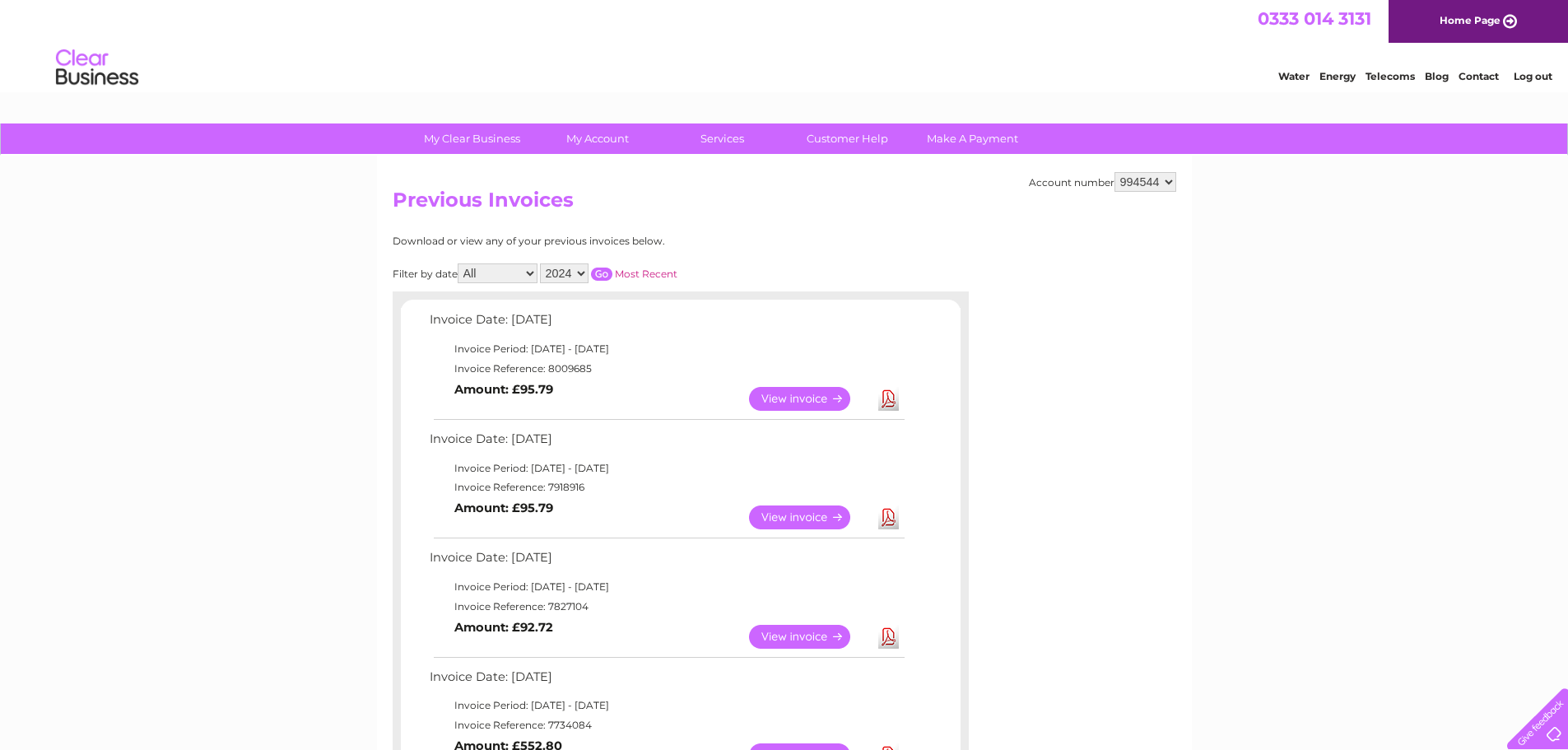
click at [575, 265] on select "2025 2024 2023 2022" at bounding box center [564, 274] width 49 height 20
click at [542, 264] on select "2025 2024 2023 2022" at bounding box center [564, 274] width 49 height 20
click at [601, 271] on input "button" at bounding box center [602, 274] width 22 height 13
click at [598, 276] on input "button" at bounding box center [602, 274] width 22 height 13
click at [600, 275] on input "button" at bounding box center [602, 274] width 22 height 13
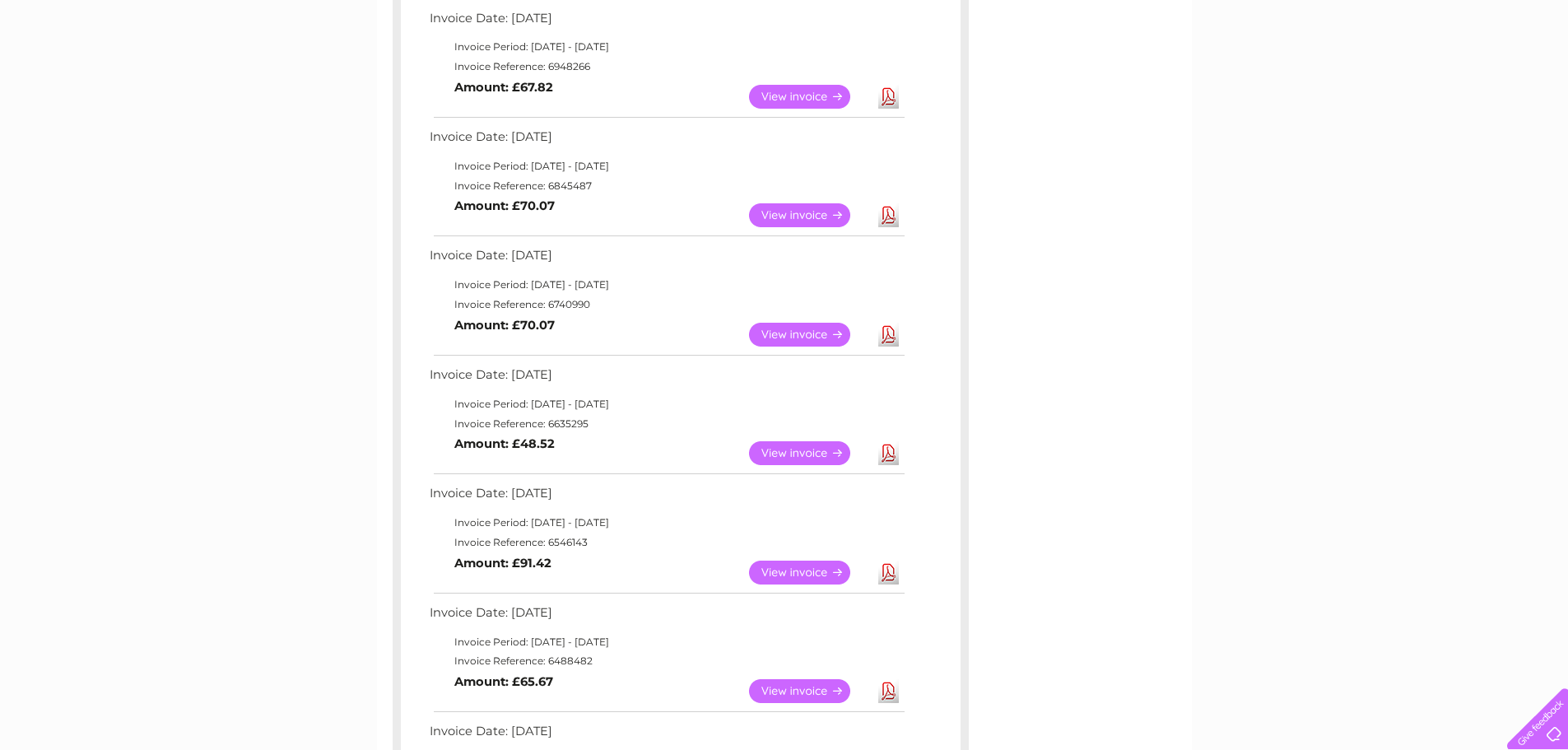
scroll to position [824, 0]
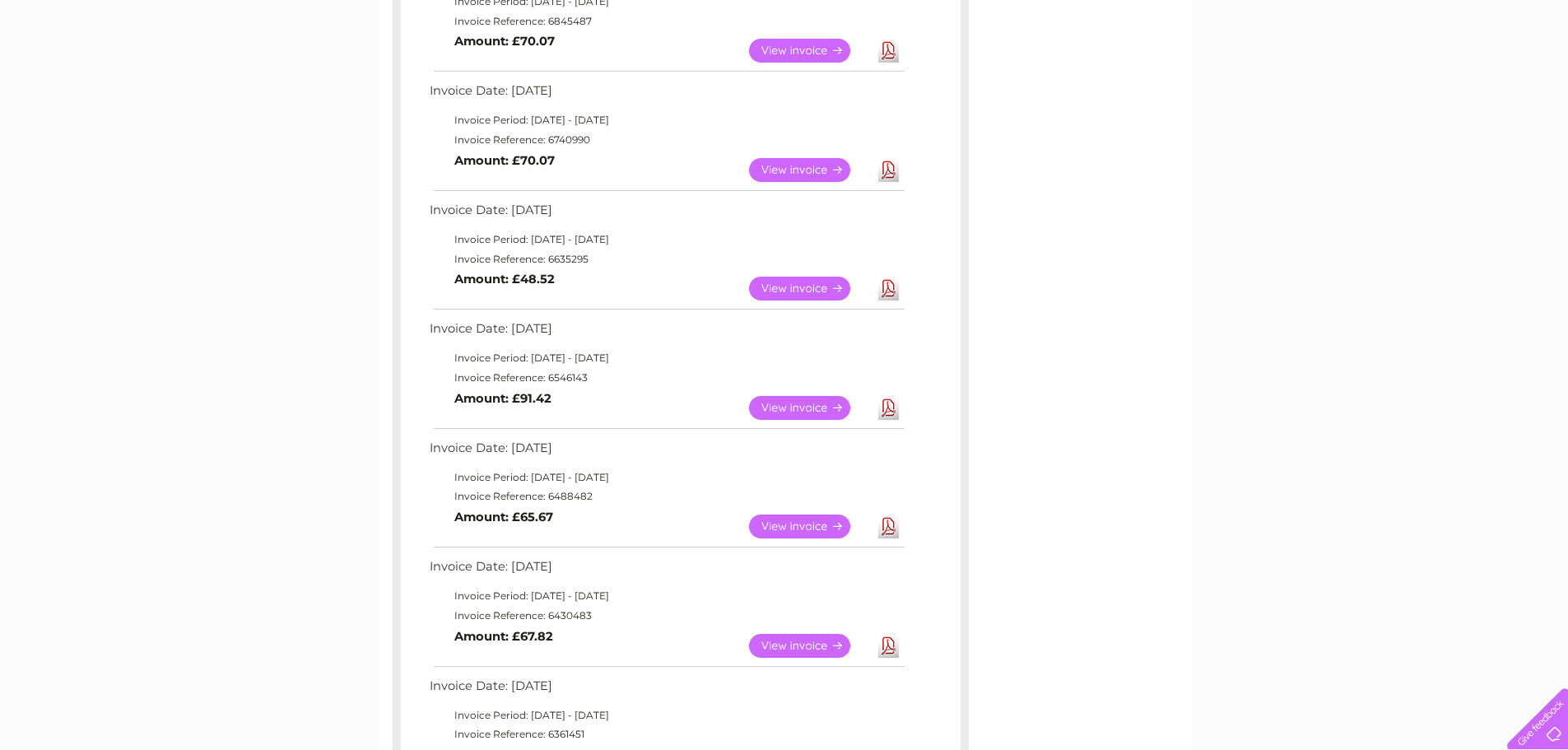
click at [809, 392] on td "View" at bounding box center [809, 408] width 129 height 32
click at [813, 400] on link "View" at bounding box center [808, 408] width 121 height 24
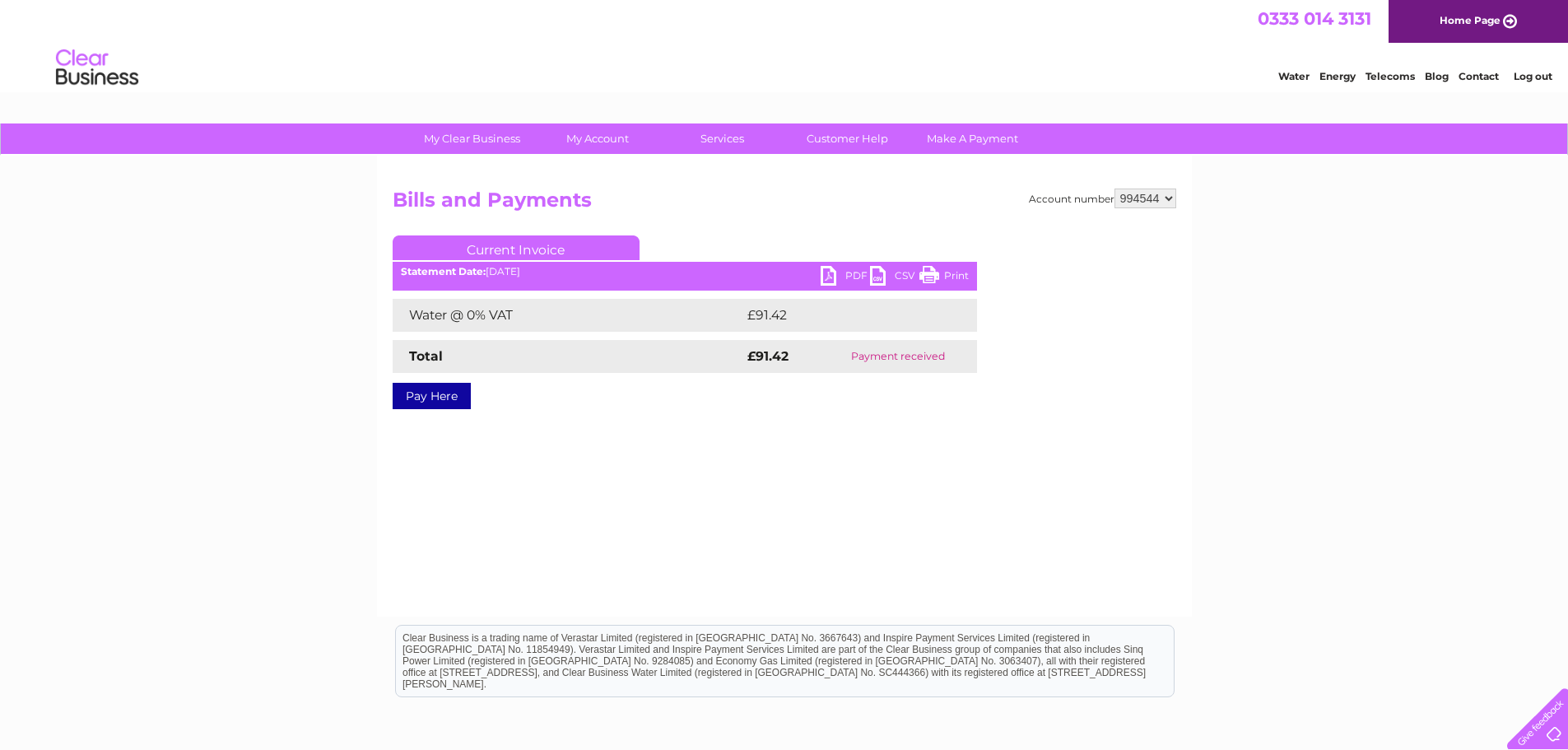
click at [843, 276] on link "PDF" at bounding box center [846, 277] width 49 height 24
